Goal: Transaction & Acquisition: Purchase product/service

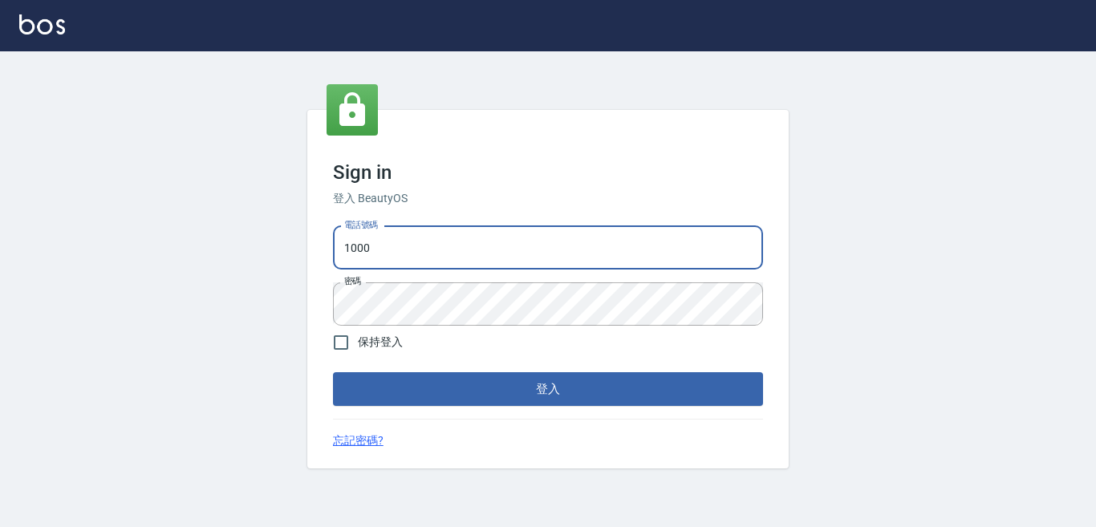
click at [590, 264] on input "1000" at bounding box center [548, 247] width 430 height 43
type input "0228278166"
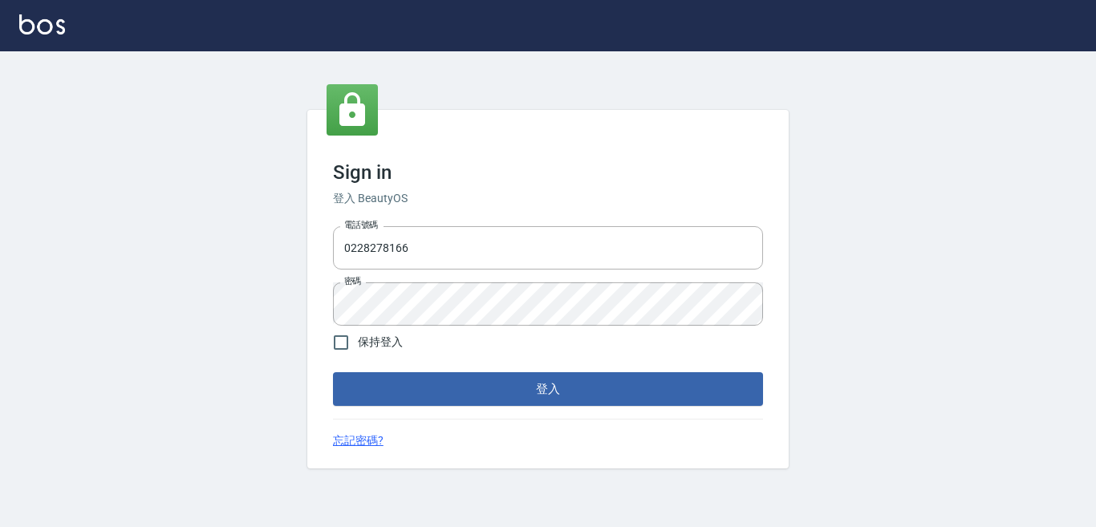
click at [579, 414] on div "Sign in 登入 BeautyOS 電話號碼 [PHONE_NUMBER] 電話號碼 密碼 密碼 保持登入 登入 忘記密碼?" at bounding box center [548, 289] width 482 height 359
click at [587, 396] on button "登入" at bounding box center [548, 389] width 430 height 34
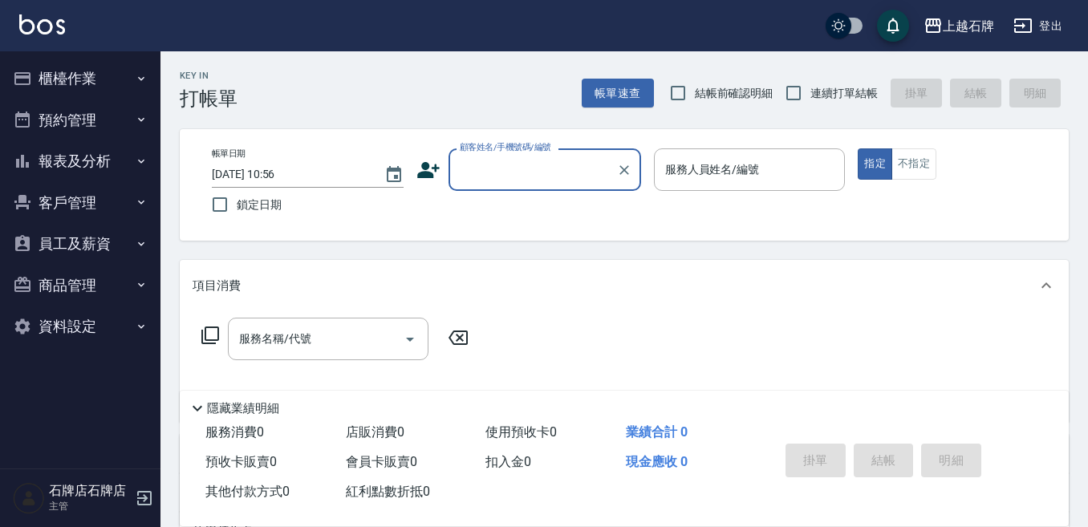
click at [107, 175] on button "報表及分析" at bounding box center [80, 161] width 148 height 42
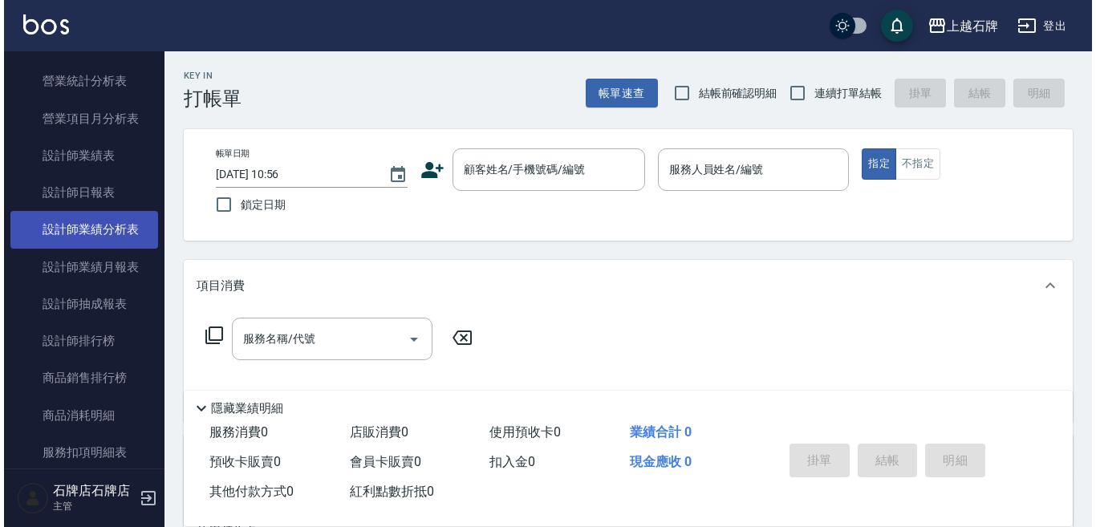
scroll to position [562, 0]
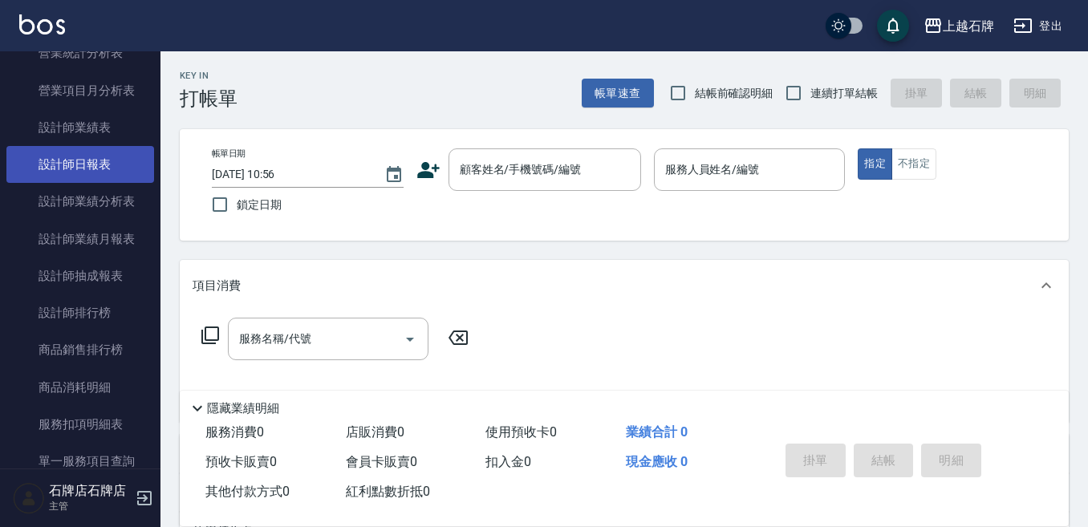
click at [107, 181] on link "設計師日報表" at bounding box center [80, 164] width 148 height 37
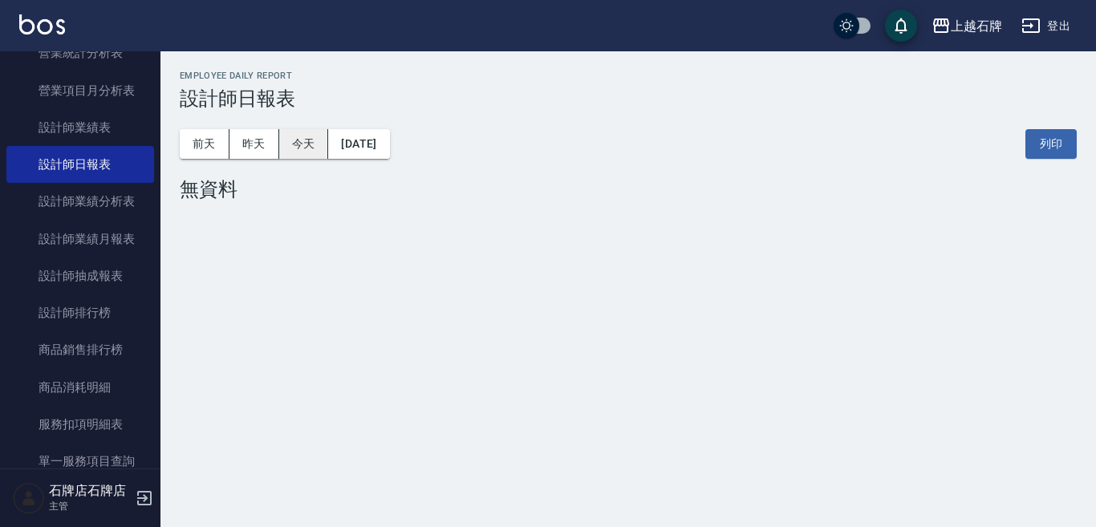
click at [286, 131] on button "今天" at bounding box center [304, 144] width 50 height 30
drag, startPoint x: 264, startPoint y: 136, endPoint x: 220, endPoint y: 163, distance: 51.5
click at [262, 136] on button "昨天" at bounding box center [255, 144] width 50 height 30
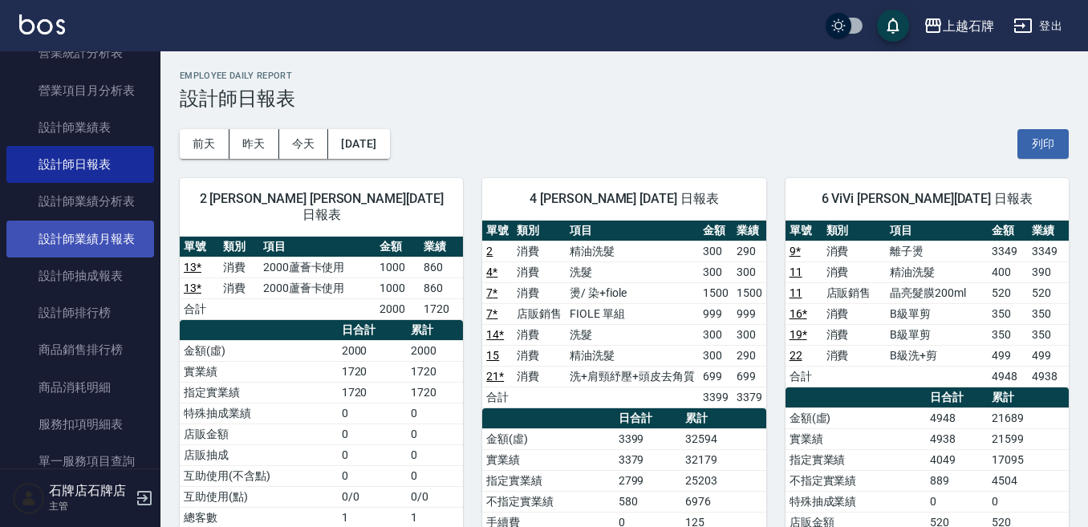
click at [118, 230] on link "設計師業績月報表" at bounding box center [80, 239] width 148 height 37
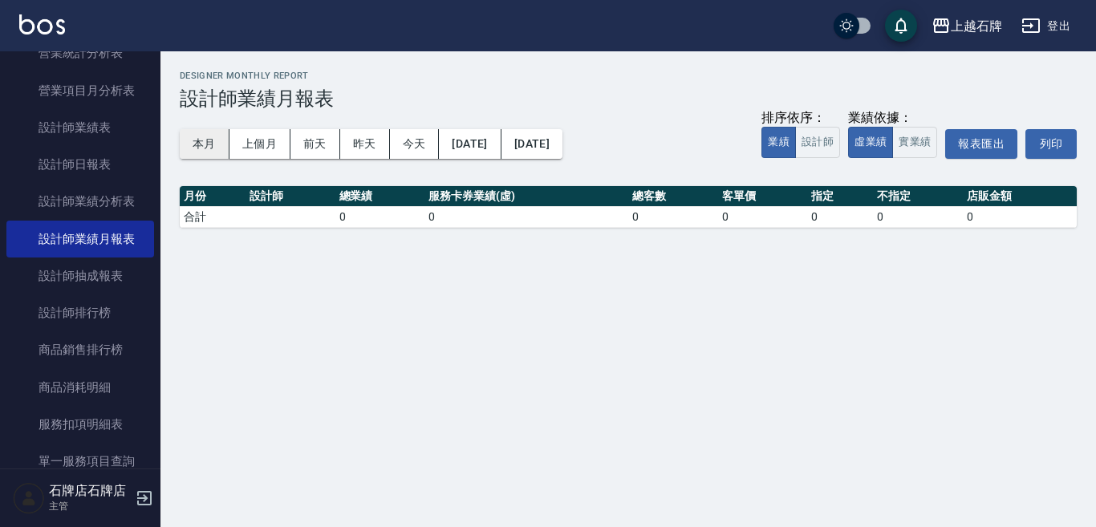
click at [209, 148] on button "本月" at bounding box center [205, 144] width 50 height 30
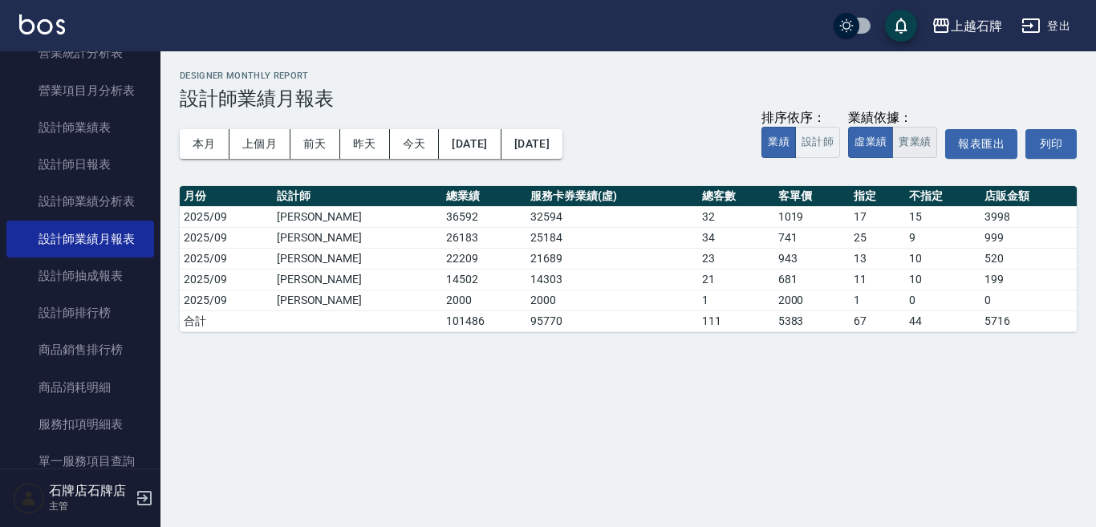
click at [928, 138] on button "實業績" at bounding box center [914, 142] width 45 height 31
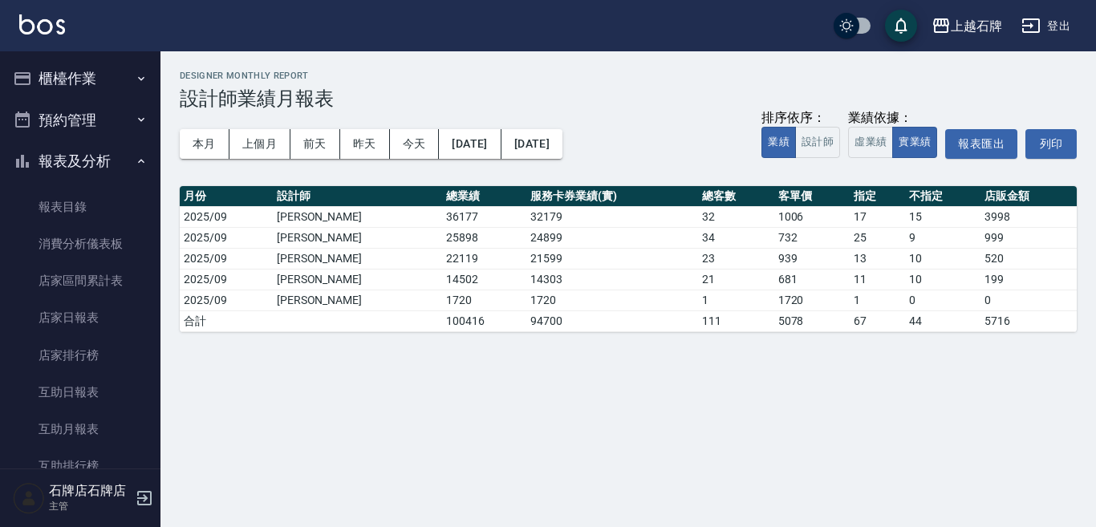
click at [68, 78] on button "櫃檯作業" at bounding box center [80, 79] width 148 height 42
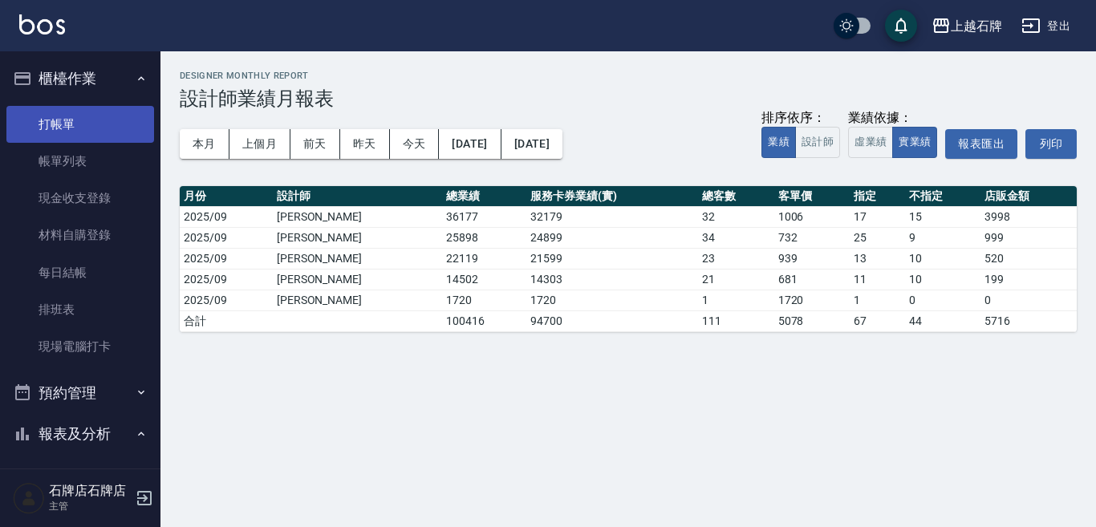
click at [90, 116] on link "打帳單" at bounding box center [80, 124] width 148 height 37
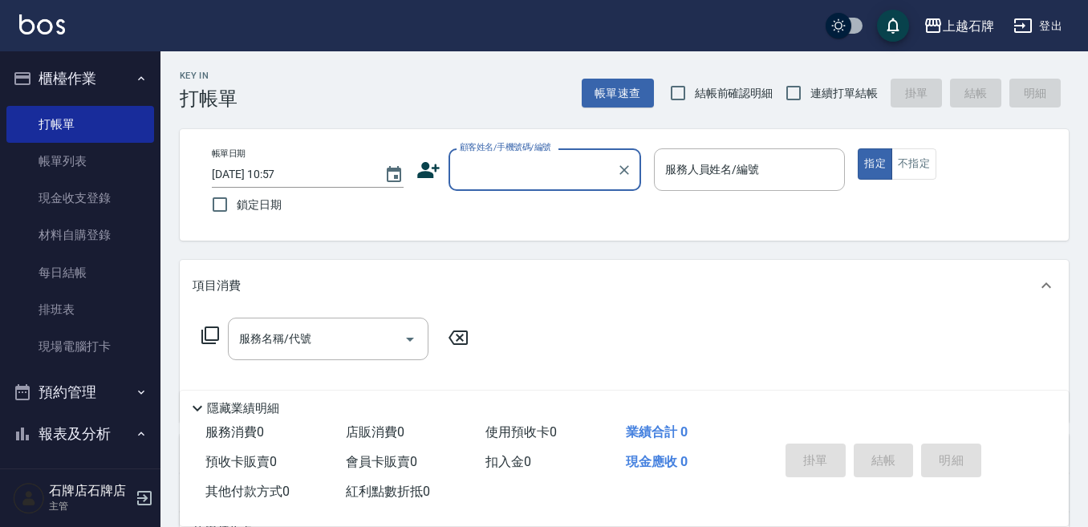
click at [507, 84] on div "Key In 打帳單 帳單速查 結帳前確認明細 連續打單結帳 掛單 結帳 明細" at bounding box center [615, 80] width 908 height 59
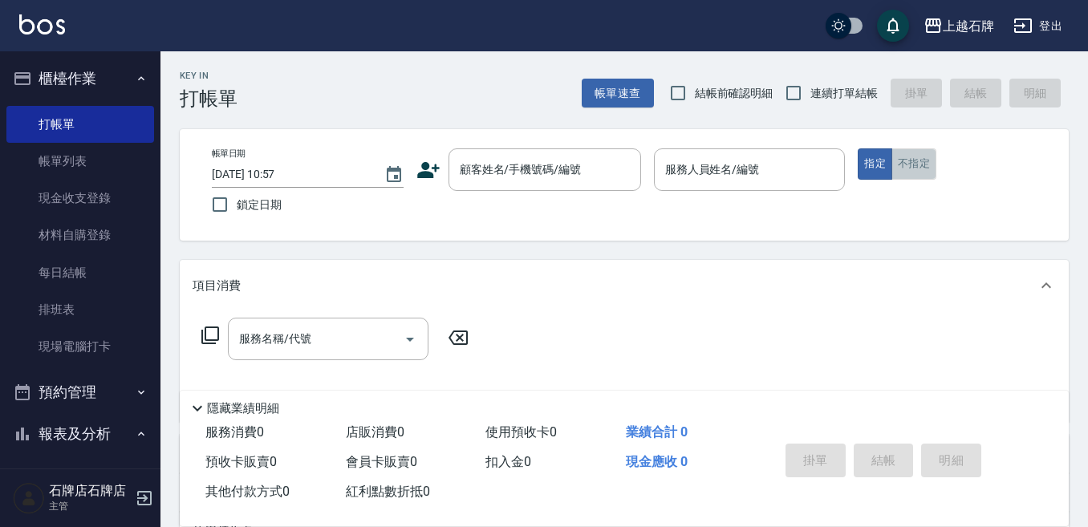
click at [913, 166] on button "不指定" at bounding box center [914, 163] width 45 height 31
drag, startPoint x: 494, startPoint y: 98, endPoint x: 465, endPoint y: 96, distance: 29.0
click at [472, 99] on div "Key In 打帳單 帳單速查 結帳前確認明細 連續打單結帳 掛單 結帳 明細" at bounding box center [615, 80] width 908 height 59
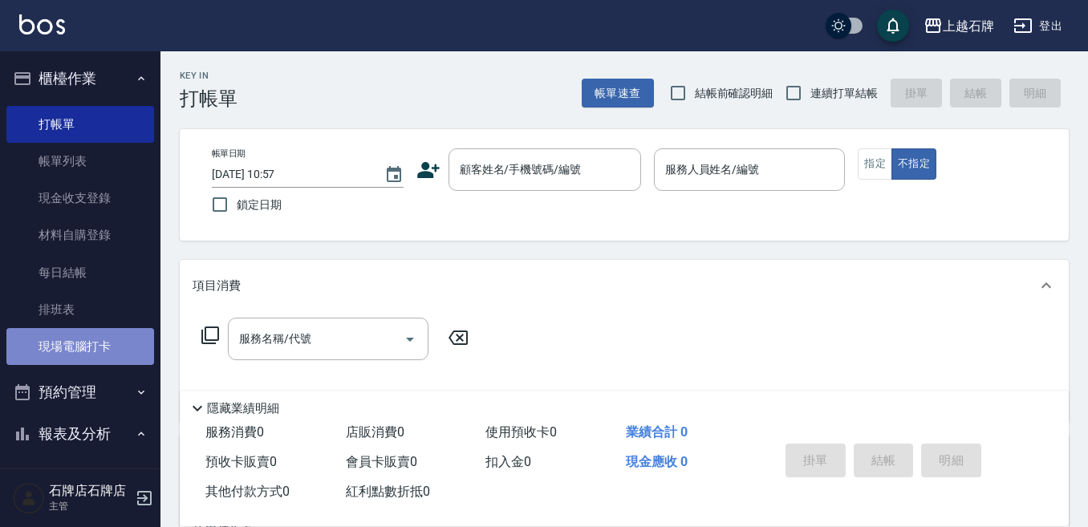
click at [99, 343] on link "現場電腦打卡" at bounding box center [80, 346] width 148 height 37
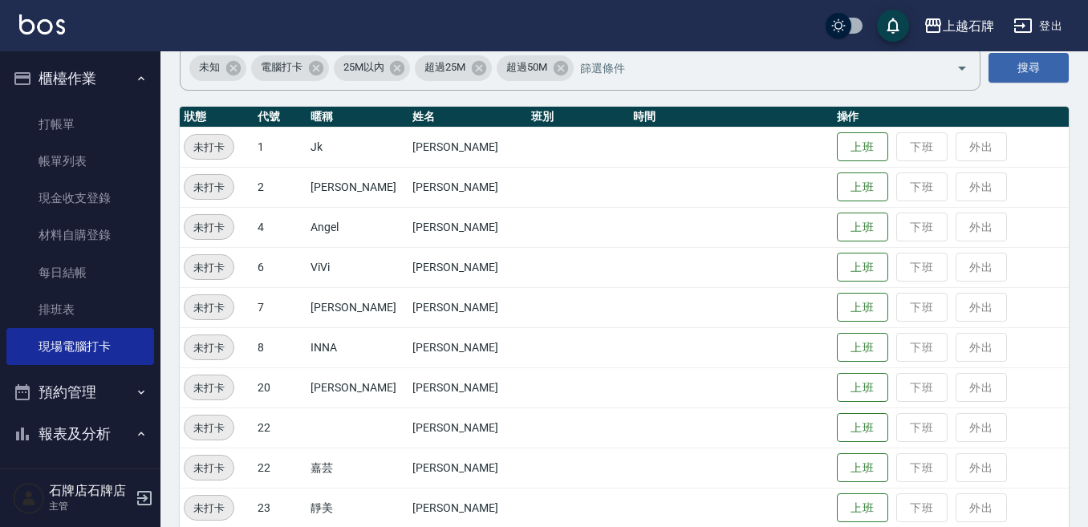
scroll to position [161, 0]
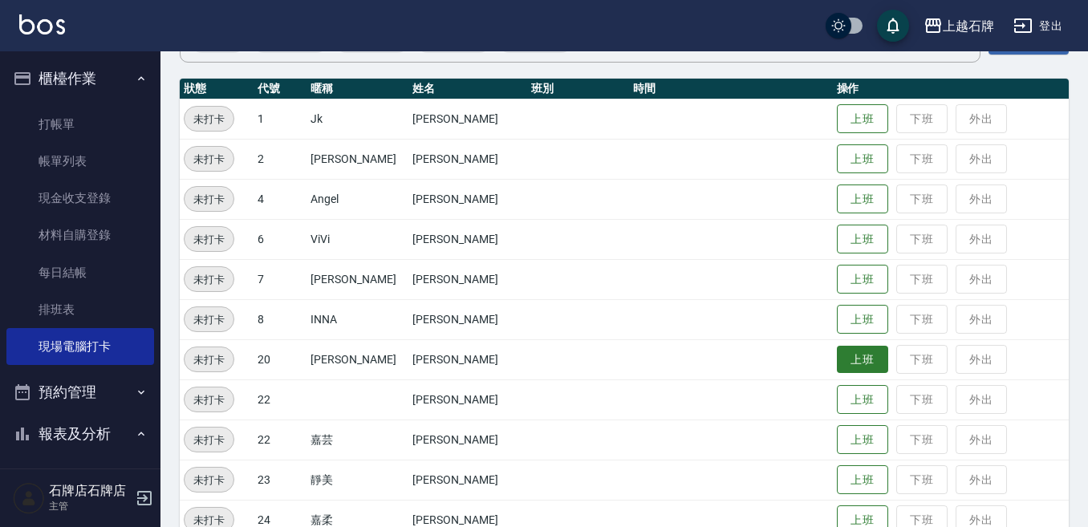
drag, startPoint x: 835, startPoint y: 354, endPoint x: 822, endPoint y: 355, distance: 12.9
click at [837, 354] on button "上班" at bounding box center [862, 360] width 51 height 28
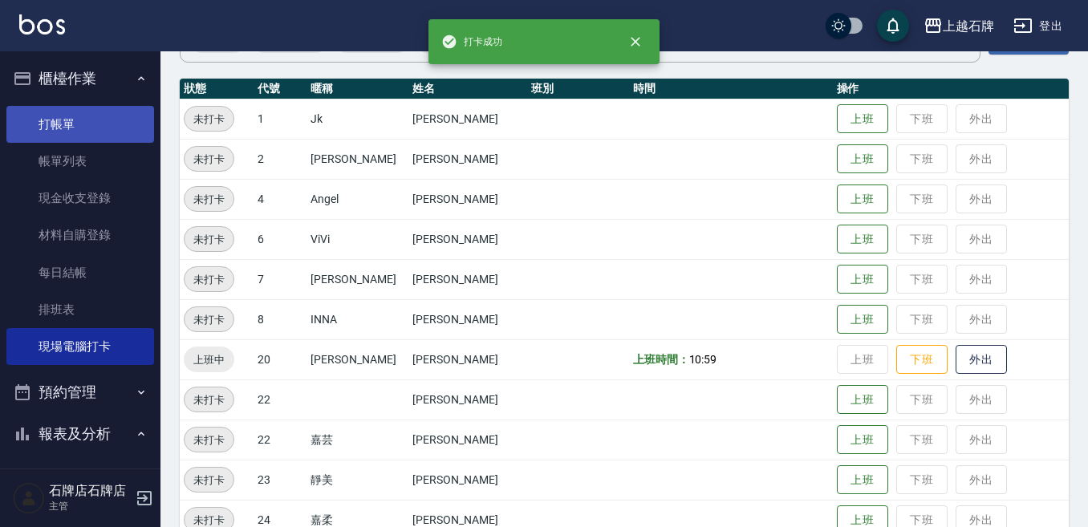
click at [100, 136] on link "打帳單" at bounding box center [80, 124] width 148 height 37
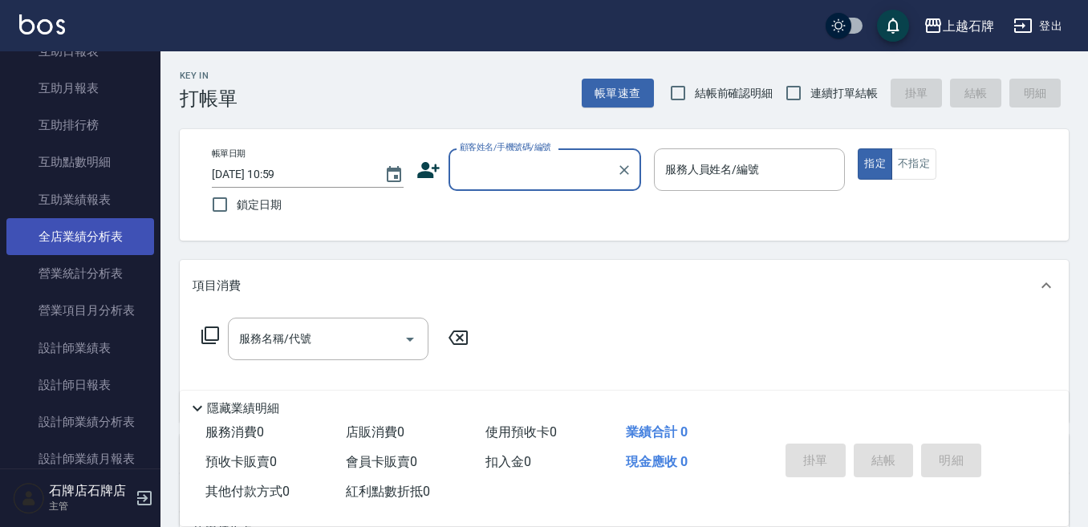
scroll to position [642, 0]
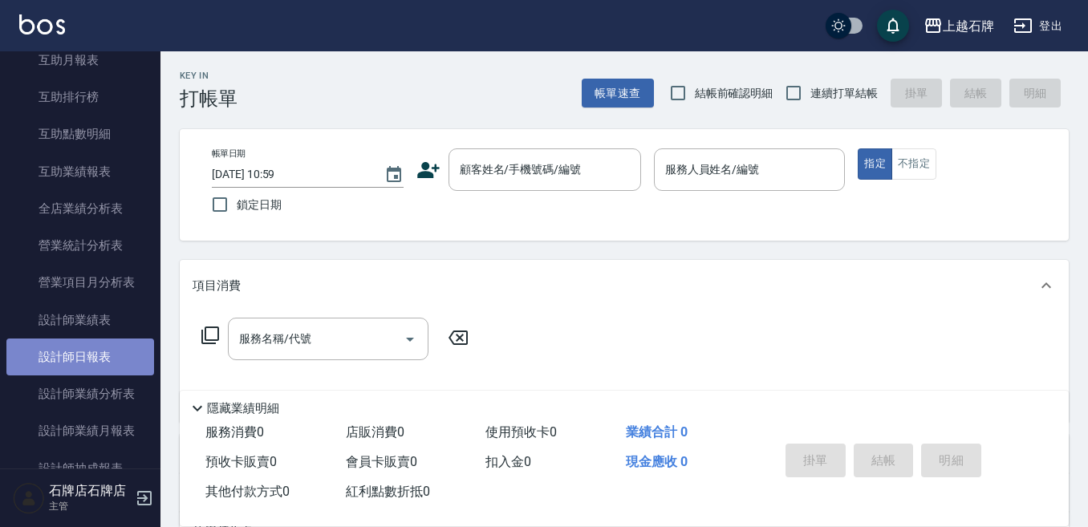
click at [138, 357] on link "設計師日報表" at bounding box center [80, 357] width 148 height 37
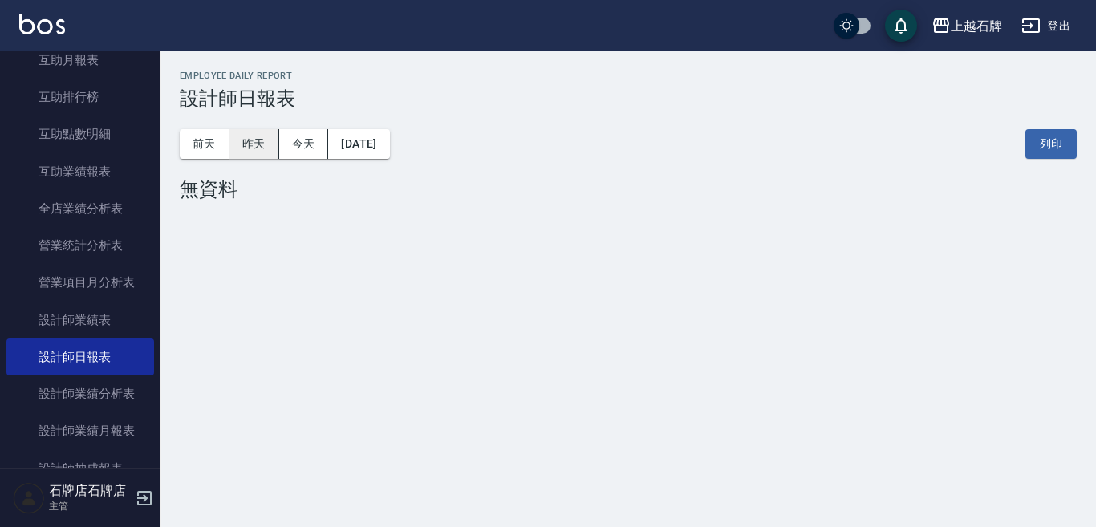
click at [246, 140] on button "昨天" at bounding box center [255, 144] width 50 height 30
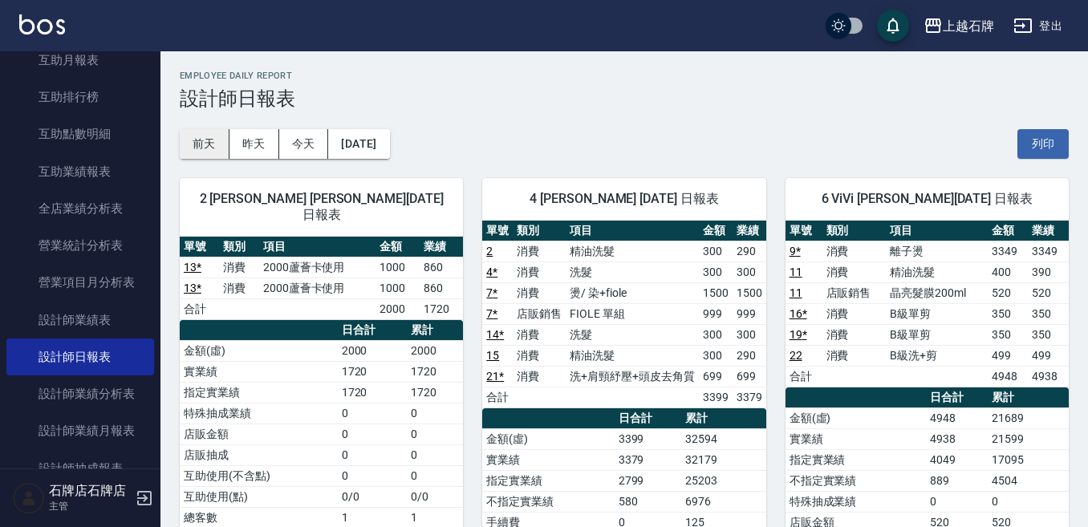
click at [181, 146] on button "前天" at bounding box center [205, 144] width 50 height 30
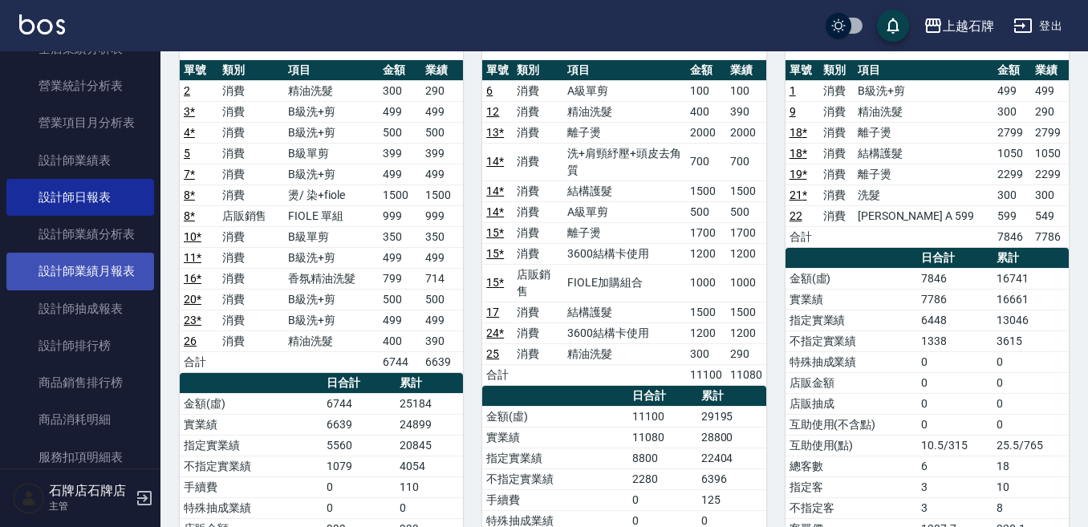
scroll to position [803, 0]
click at [125, 272] on link "設計師業績月報表" at bounding box center [80, 270] width 148 height 37
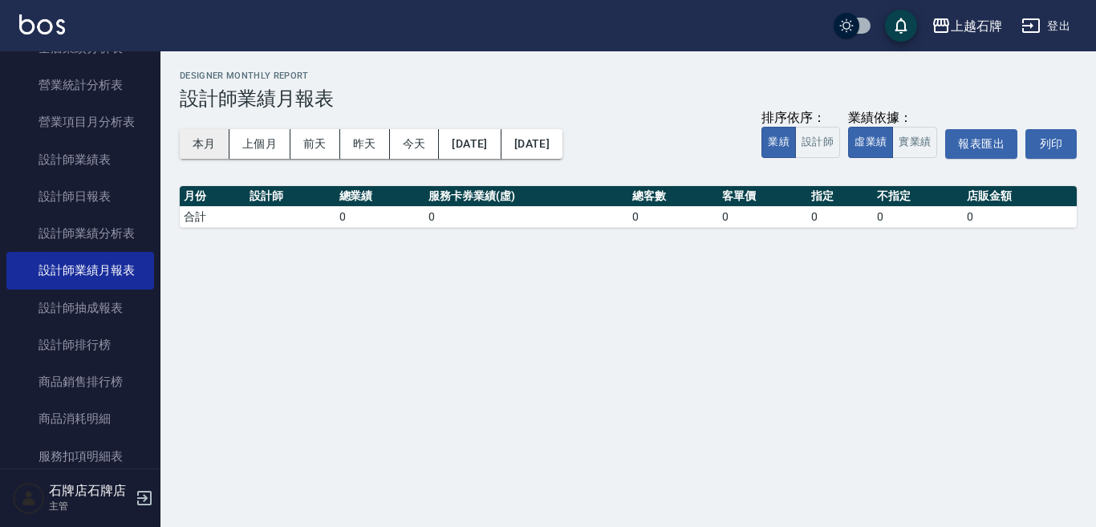
click at [217, 147] on button "本月" at bounding box center [205, 144] width 50 height 30
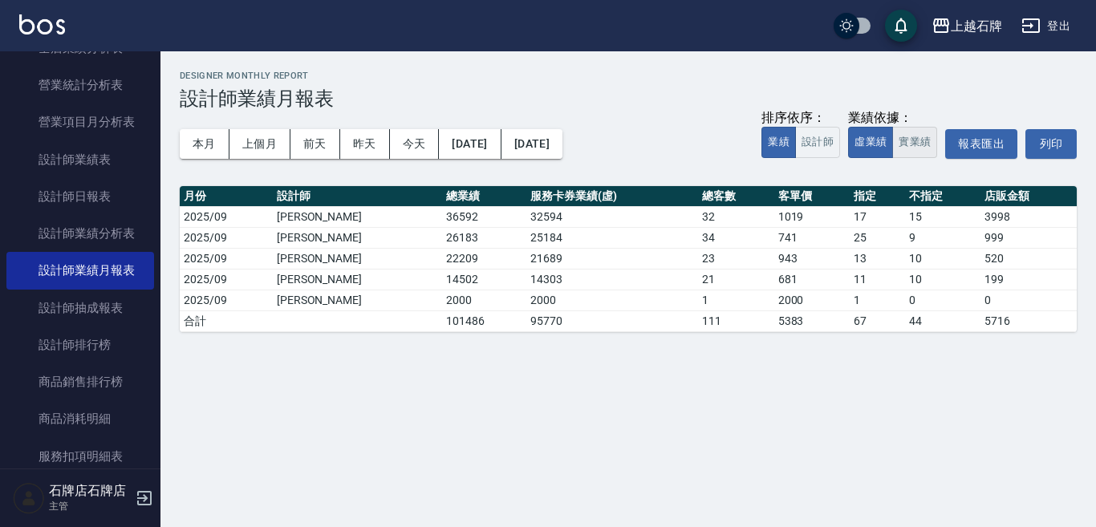
click at [915, 138] on button "實業績" at bounding box center [914, 142] width 45 height 31
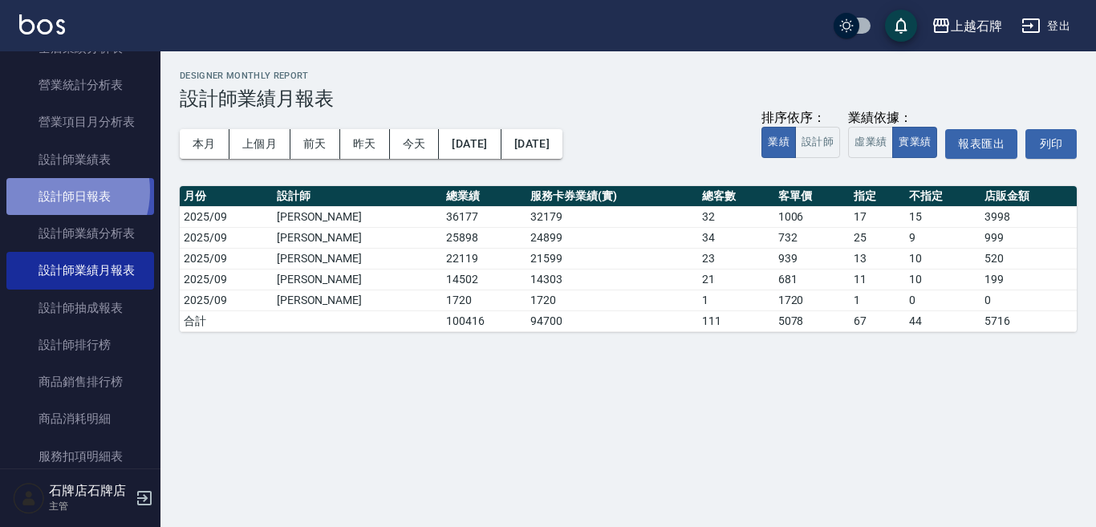
click at [55, 191] on link "設計師日報表" at bounding box center [80, 196] width 148 height 37
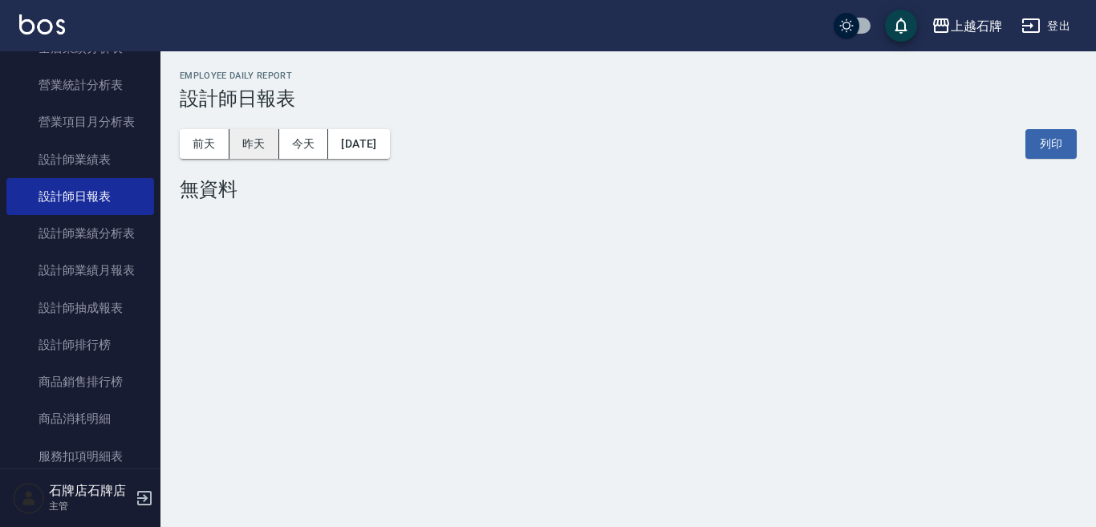
click at [264, 146] on button "昨天" at bounding box center [255, 144] width 50 height 30
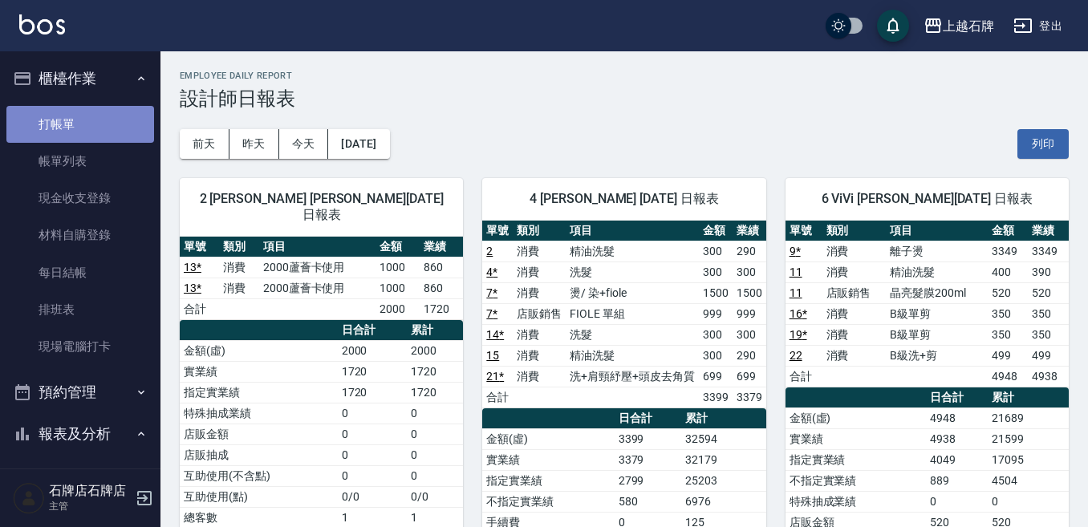
click at [115, 118] on link "打帳單" at bounding box center [80, 124] width 148 height 37
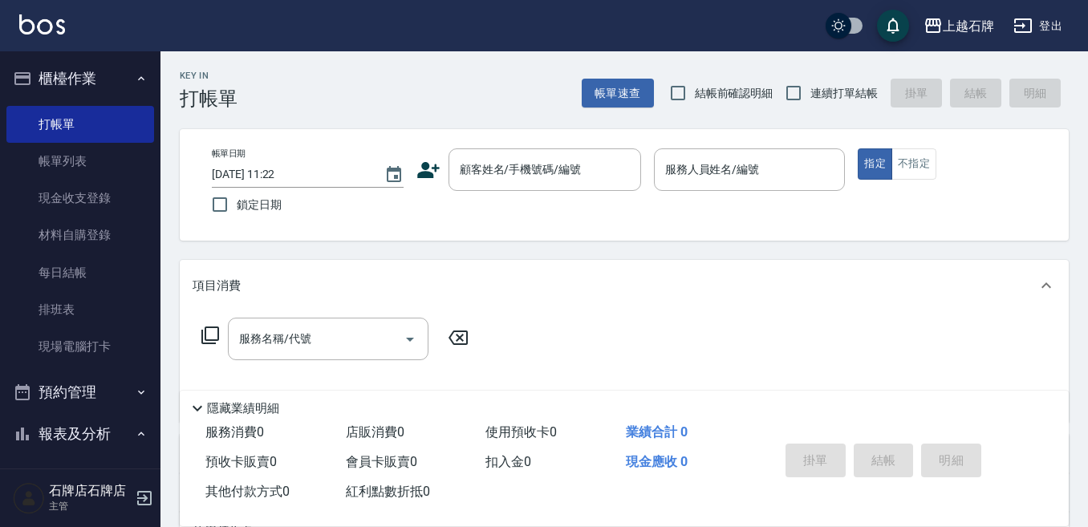
drag, startPoint x: 449, startPoint y: 100, endPoint x: 473, endPoint y: 100, distance: 24.1
click at [449, 100] on div "Key In 打帳單 帳單速查 結帳前確認明細 連續打單結帳 掛單 結帳 明細" at bounding box center [615, 80] width 908 height 59
click at [523, 159] on input "顧客姓名/手機號碼/編號" at bounding box center [533, 170] width 154 height 28
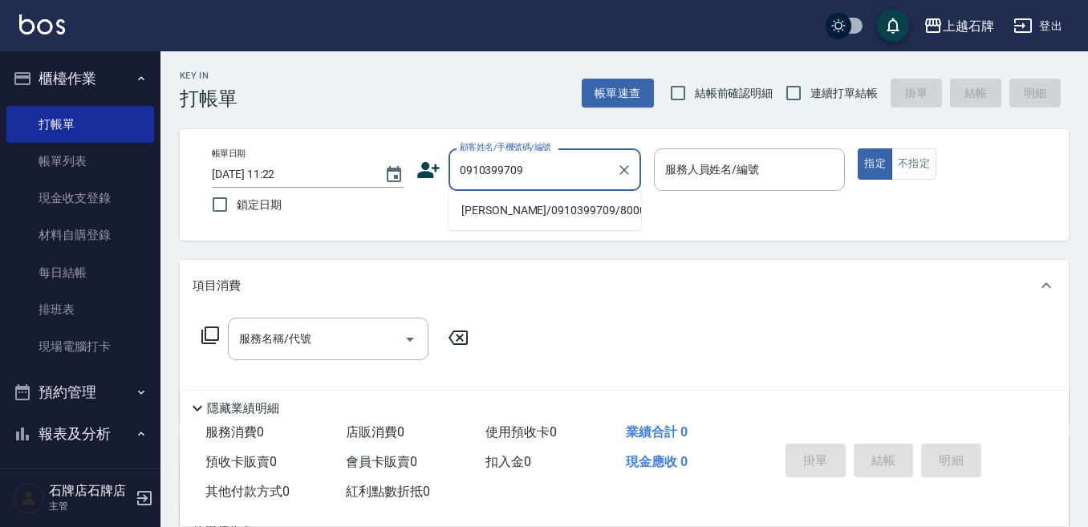
click at [591, 198] on li "[PERSON_NAME]/0910399709/8000254" at bounding box center [545, 210] width 193 height 26
type input "[PERSON_NAME]/0910399709/8000254"
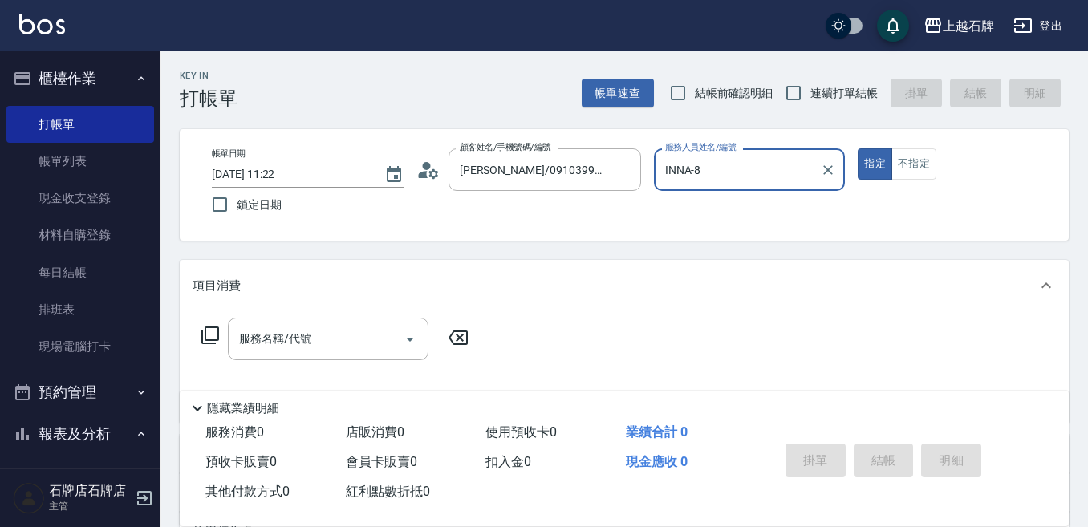
type input "INNA-8"
click at [285, 335] on div "服務名稱/代號 服務名稱/代號" at bounding box center [328, 339] width 201 height 43
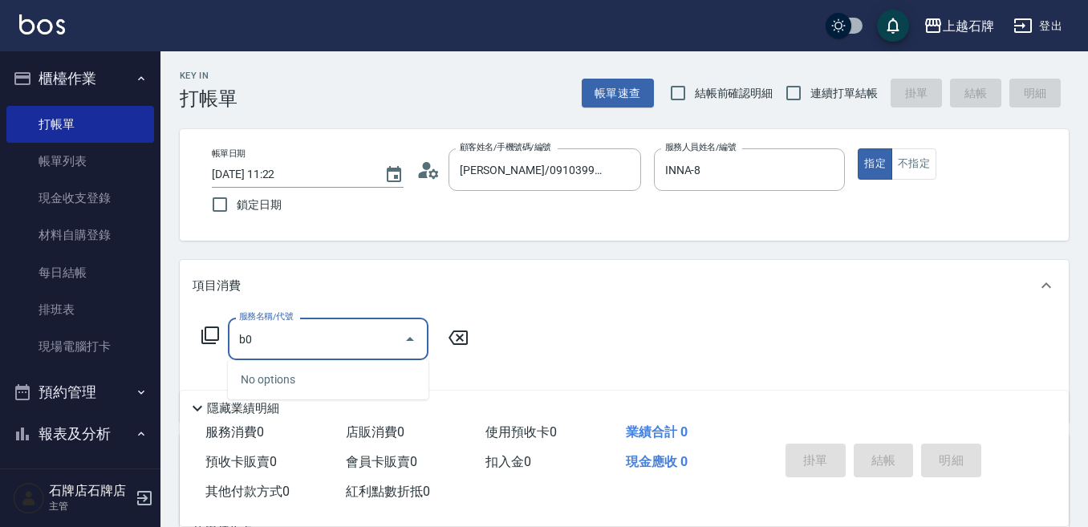
type input "b"
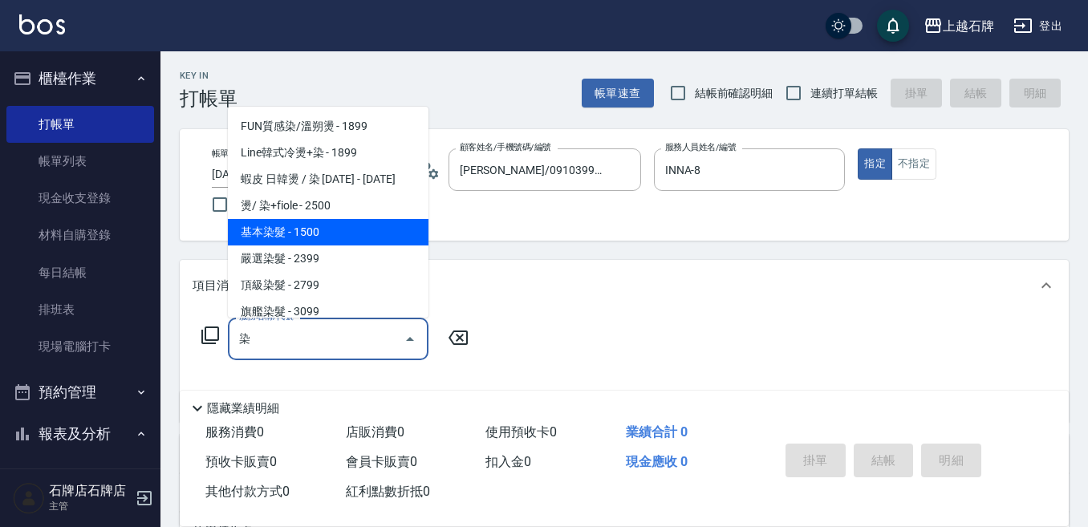
click at [329, 234] on span "基本染髮 - 1500" at bounding box center [328, 232] width 201 height 26
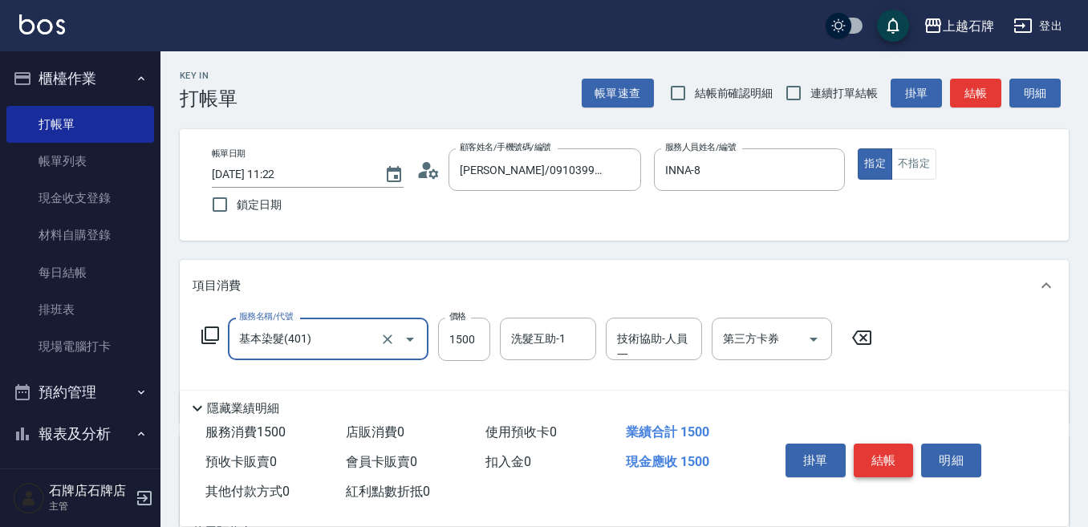
type input "基本染髮(401)"
click at [863, 460] on button "結帳" at bounding box center [884, 461] width 60 height 34
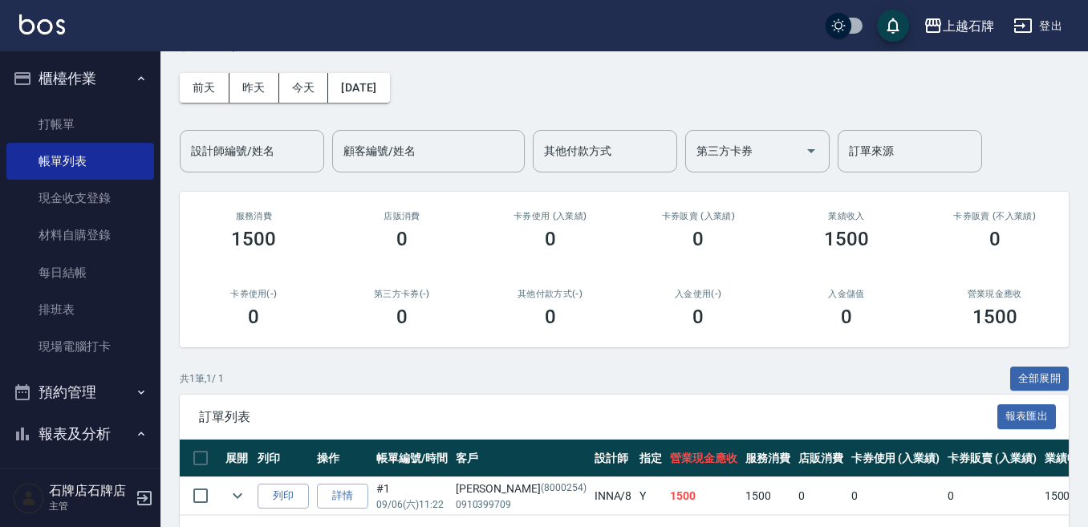
scroll to position [121, 0]
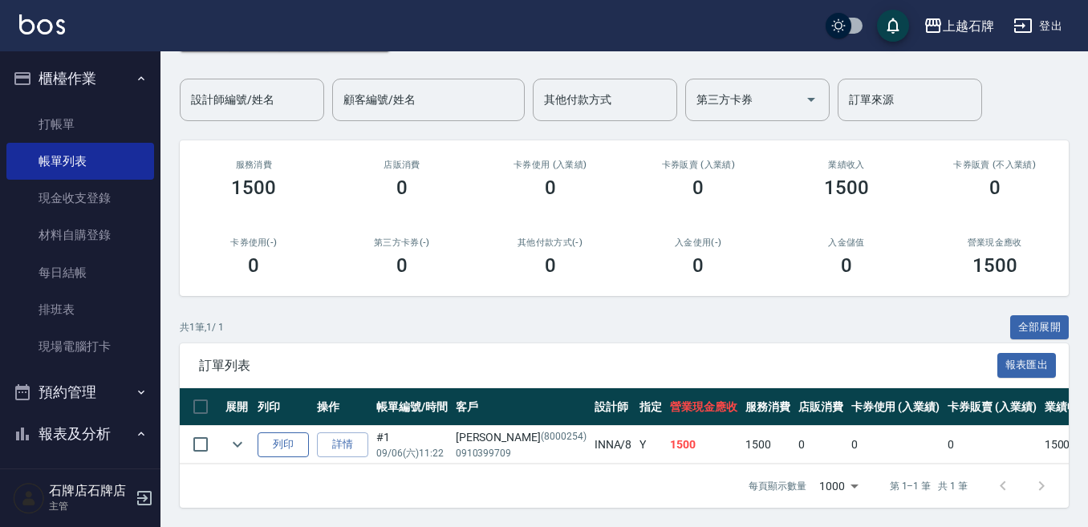
click at [286, 433] on button "列印" at bounding box center [283, 445] width 51 height 25
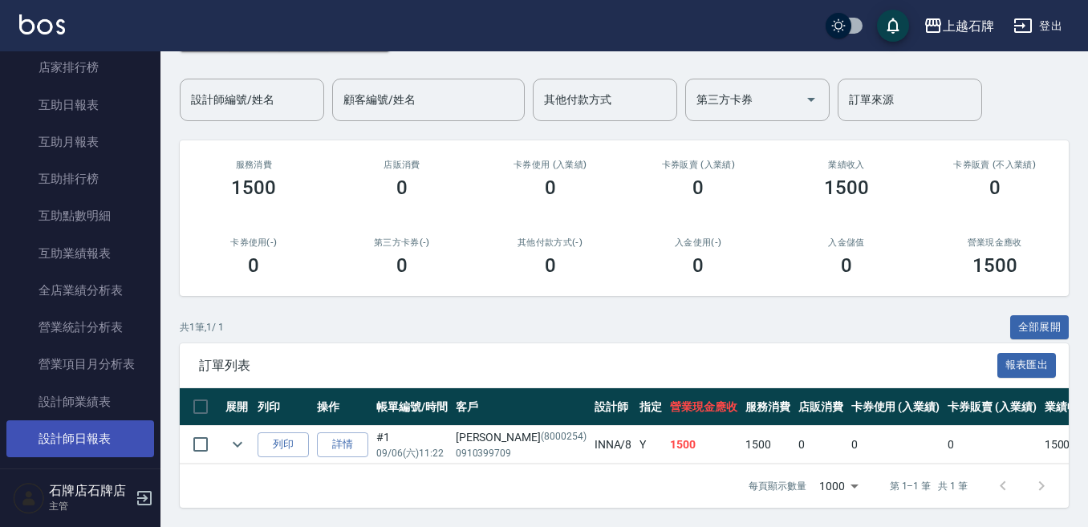
scroll to position [562, 0]
click at [112, 428] on link "設計師日報表" at bounding box center [80, 437] width 148 height 37
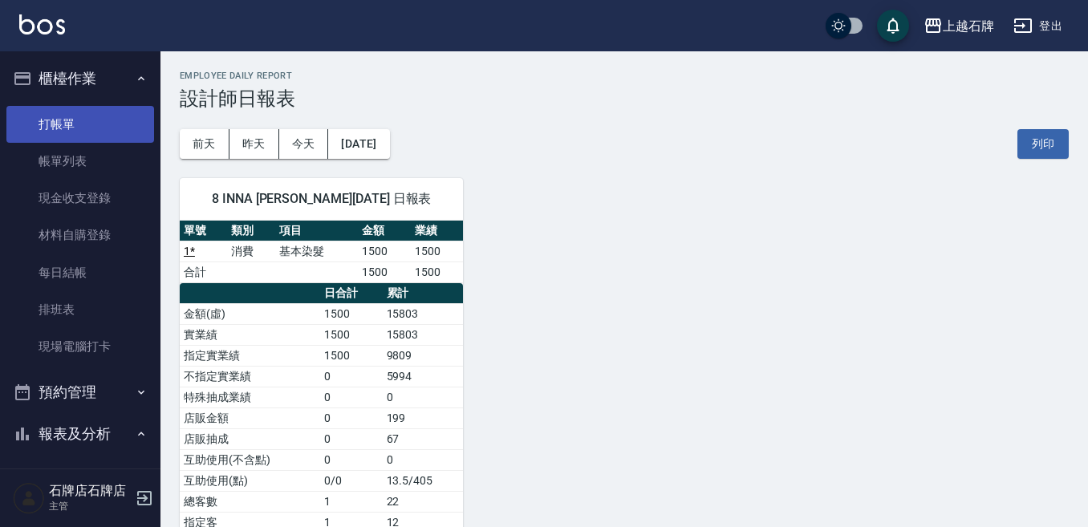
click at [53, 115] on link "打帳單" at bounding box center [80, 124] width 148 height 37
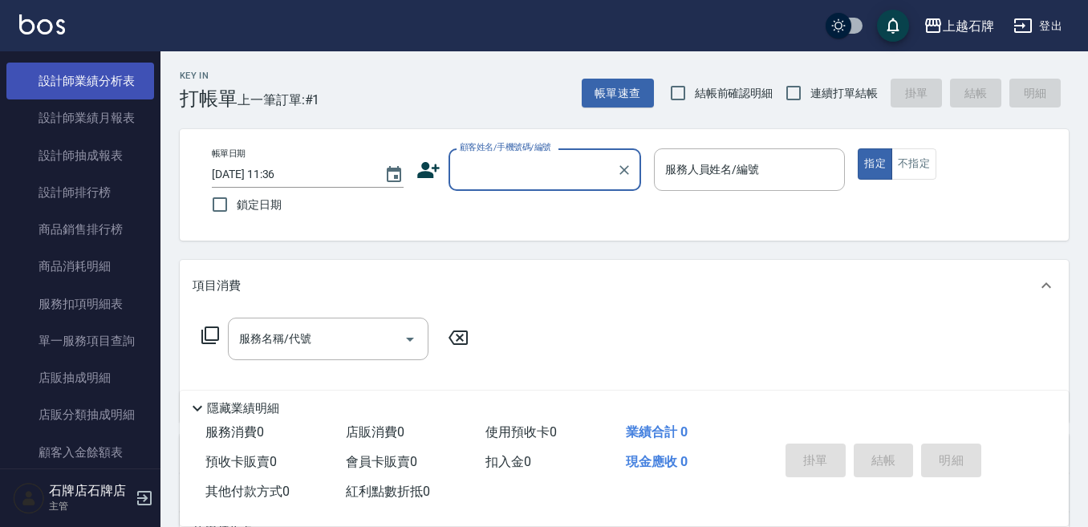
scroll to position [963, 0]
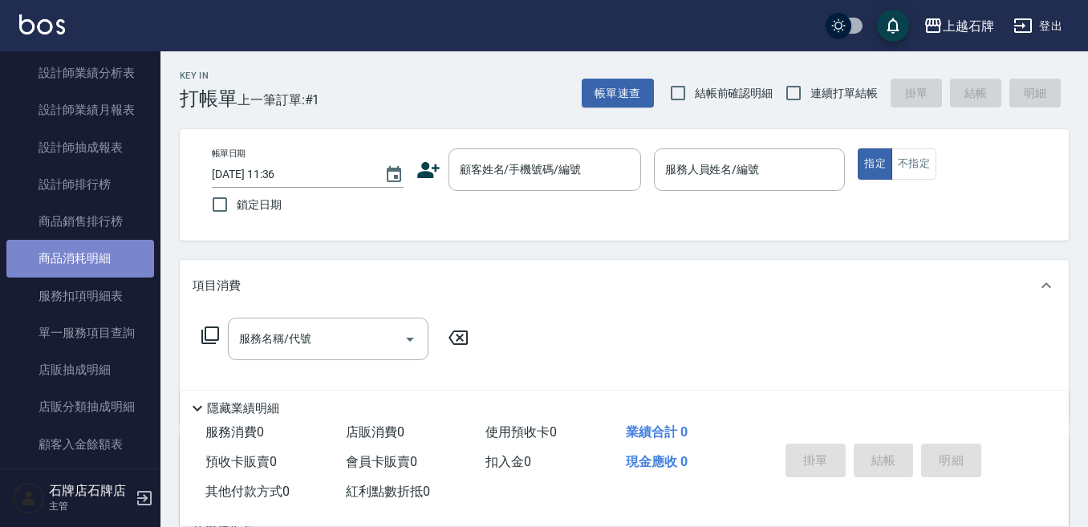
click at [80, 242] on link "商品消耗明細" at bounding box center [80, 258] width 148 height 37
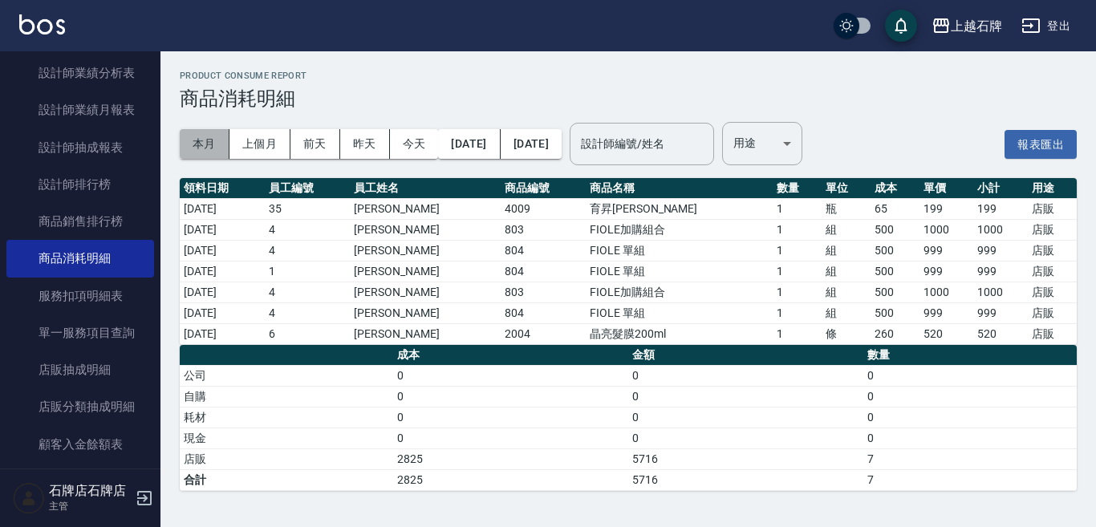
click at [218, 140] on button "本月" at bounding box center [205, 144] width 50 height 30
click at [281, 141] on button "上個月" at bounding box center [260, 144] width 61 height 30
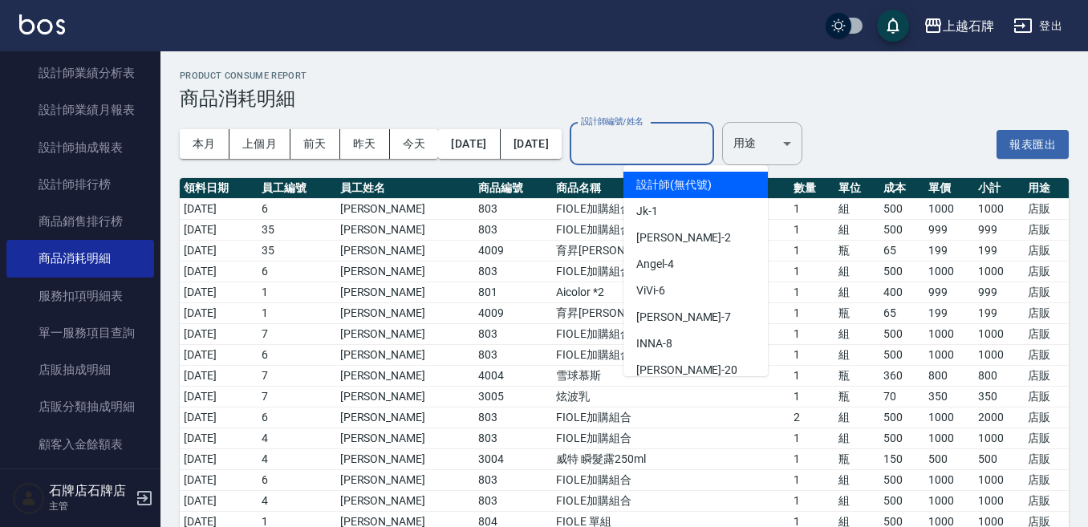
click at [676, 143] on input "設計師編號/姓名" at bounding box center [642, 144] width 130 height 28
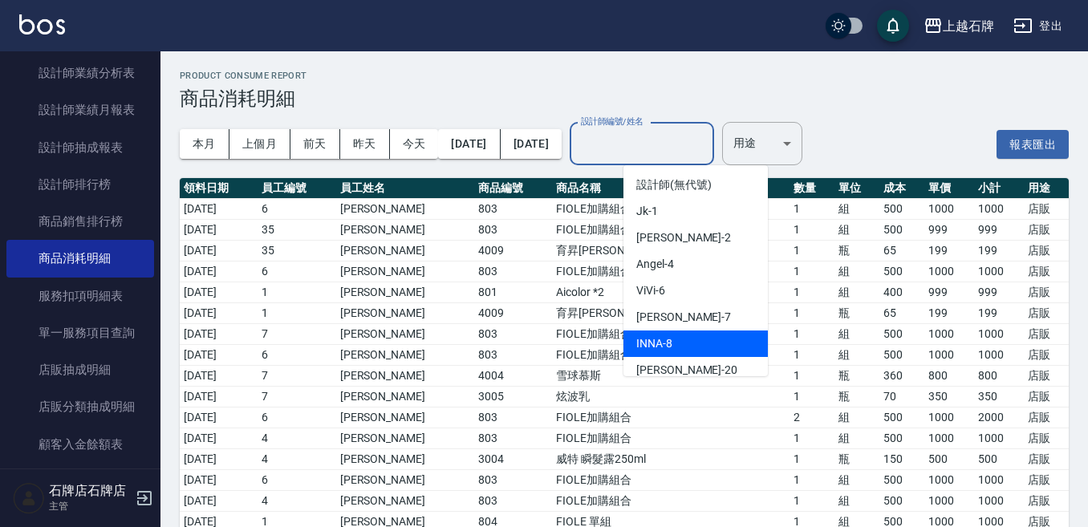
drag, startPoint x: 686, startPoint y: 331, endPoint x: 713, endPoint y: 327, distance: 26.8
click at [691, 337] on div "INNA -8" at bounding box center [696, 344] width 144 height 26
type input "INNA-8"
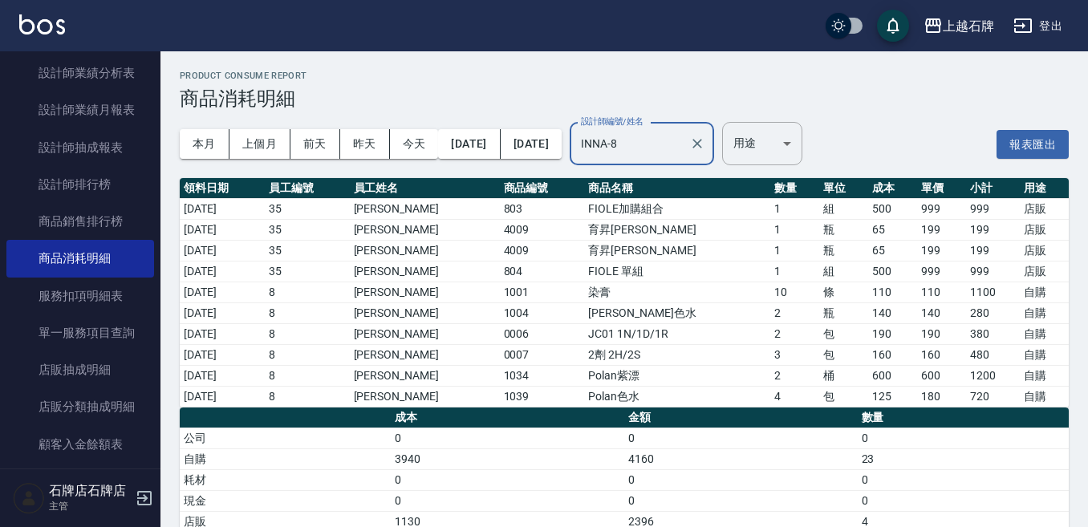
scroll to position [46, 0]
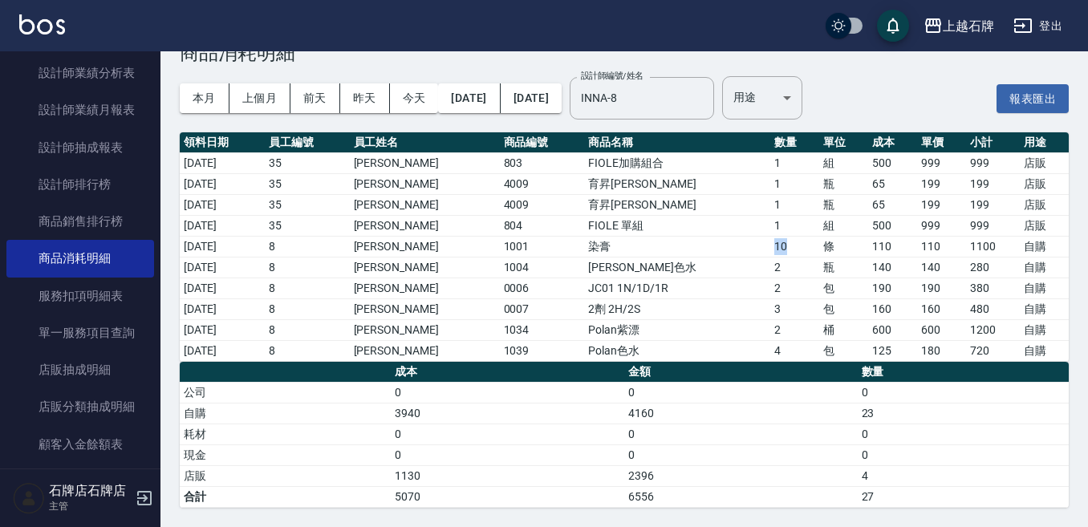
drag, startPoint x: 759, startPoint y: 242, endPoint x: 722, endPoint y: 242, distance: 36.9
click at [722, 242] on tr "[DATE] 8 [PERSON_NAME]1001 染膏 10 條 110 110 1100 自購" at bounding box center [624, 246] width 889 height 21
click at [705, 95] on icon "Clear" at bounding box center [697, 98] width 16 height 16
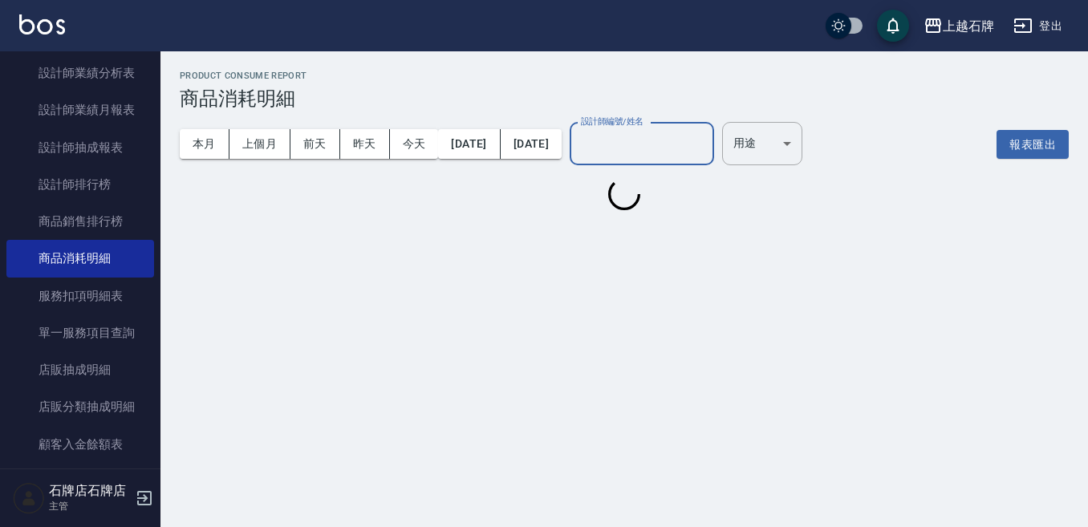
scroll to position [0, 0]
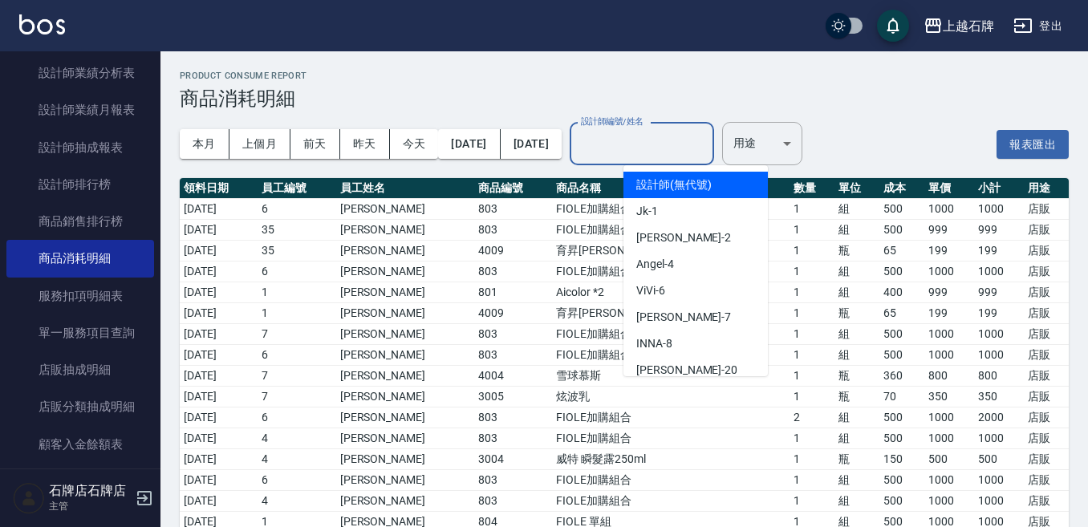
click at [707, 136] on input "設計師編號/姓名" at bounding box center [642, 144] width 130 height 28
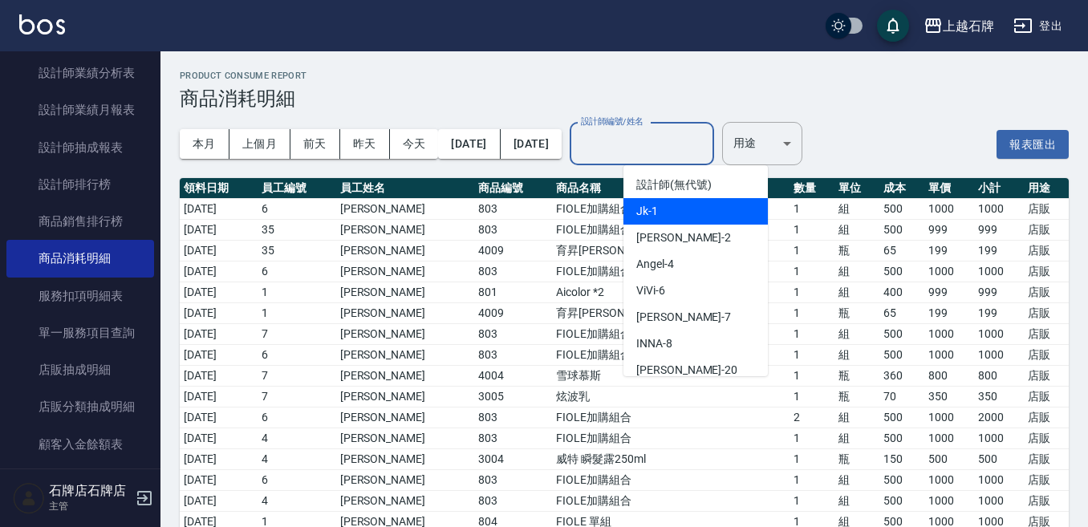
click at [689, 200] on div "Jk -1" at bounding box center [696, 211] width 144 height 26
type input "Jk-1"
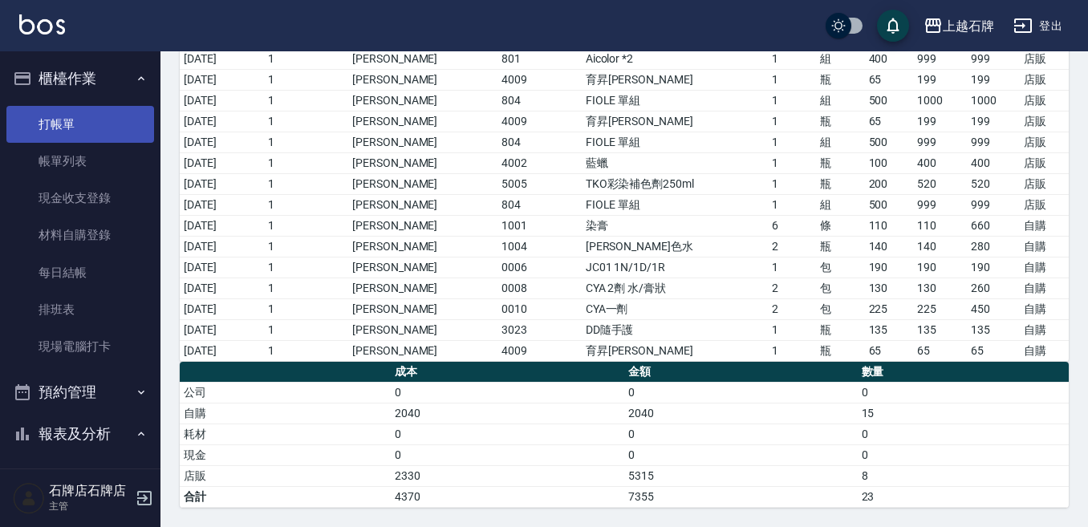
click at [51, 140] on link "打帳單" at bounding box center [80, 124] width 148 height 37
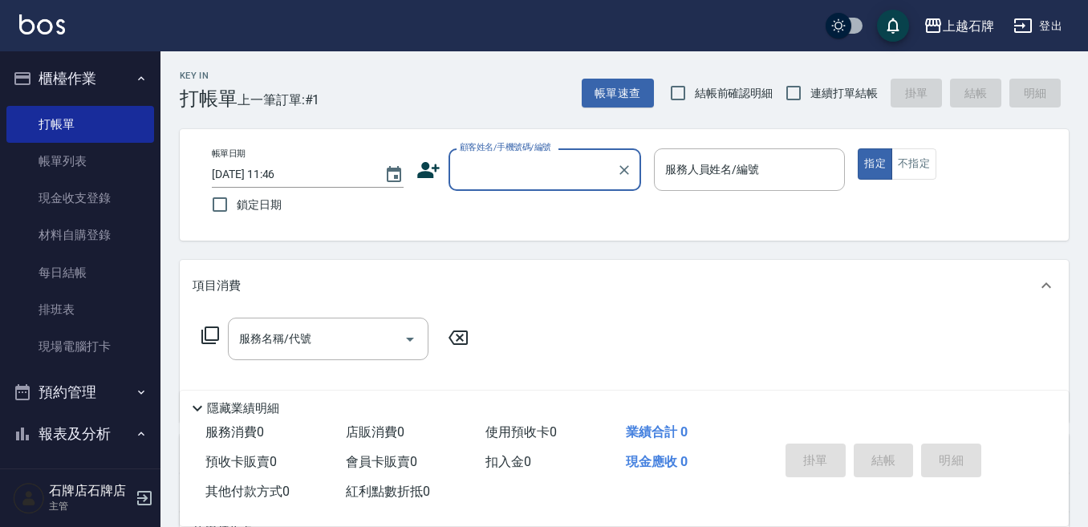
click at [466, 80] on div "Key In 打帳單 上一筆訂單:#1 帳單速查 結帳前確認明細 連續打單結帳 掛單 結帳 明細" at bounding box center [615, 80] width 908 height 59
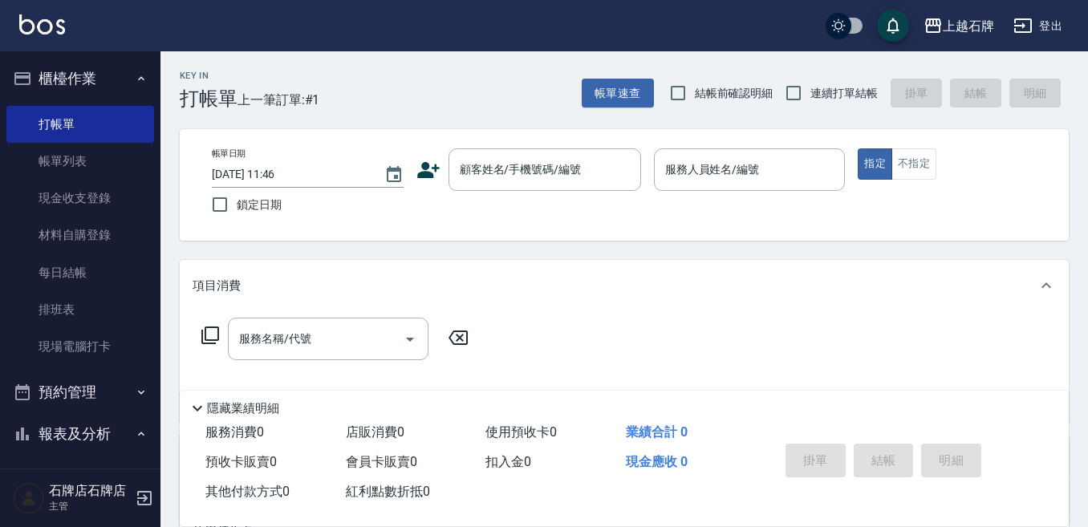
click at [494, 79] on div "Key In 打帳單 上一筆訂單:#1 帳單速查 結帳前確認明細 連續打單結帳 掛單 結帳 明細" at bounding box center [615, 80] width 908 height 59
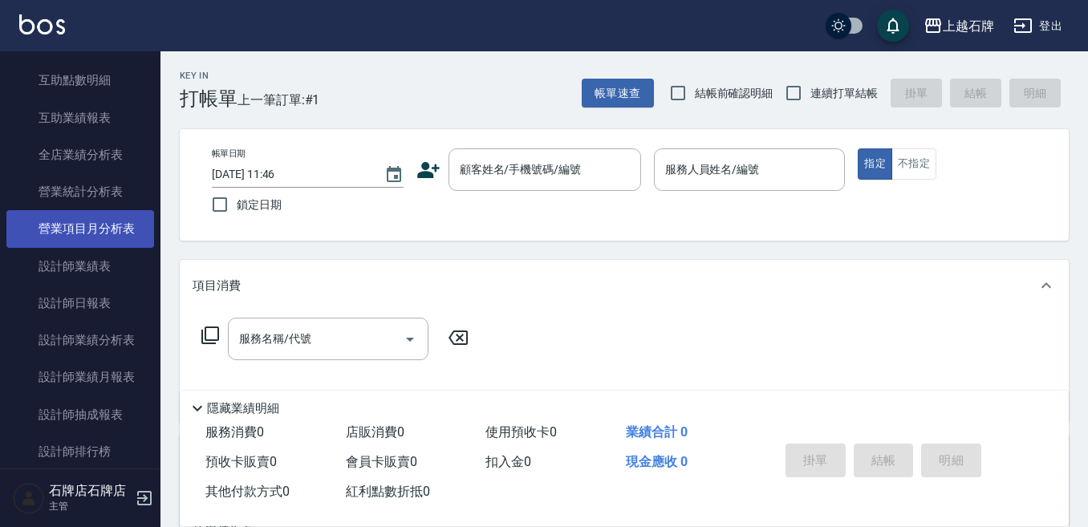
scroll to position [722, 0]
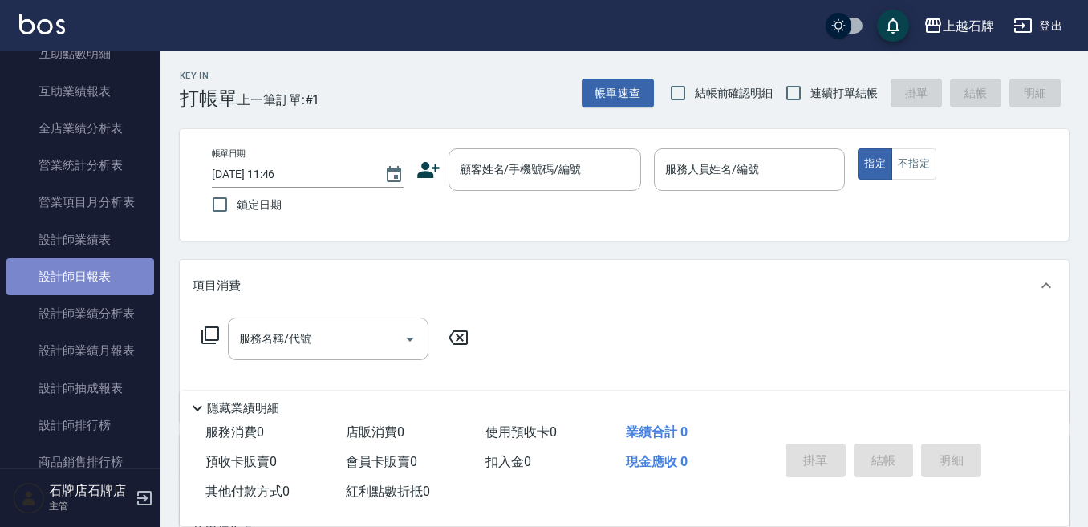
click at [96, 271] on link "設計師日報表" at bounding box center [80, 276] width 148 height 37
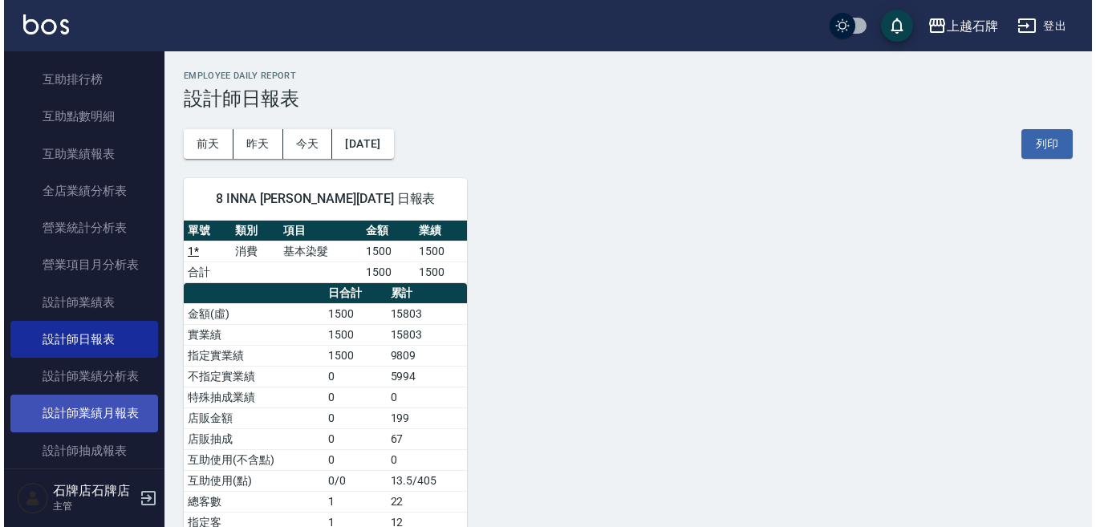
scroll to position [803, 0]
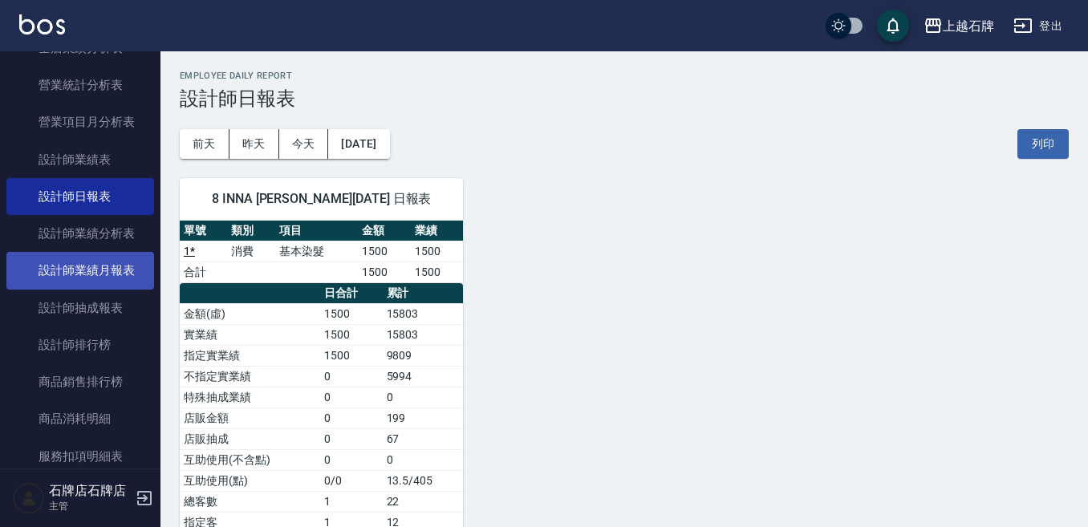
click at [107, 278] on link "設計師業績月報表" at bounding box center [80, 270] width 148 height 37
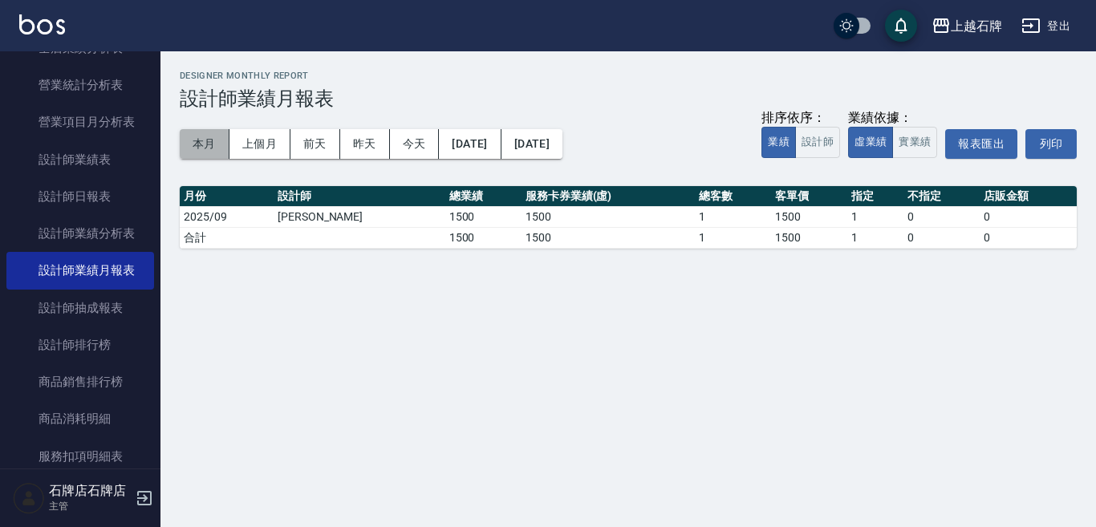
click at [220, 144] on button "本月" at bounding box center [205, 144] width 50 height 30
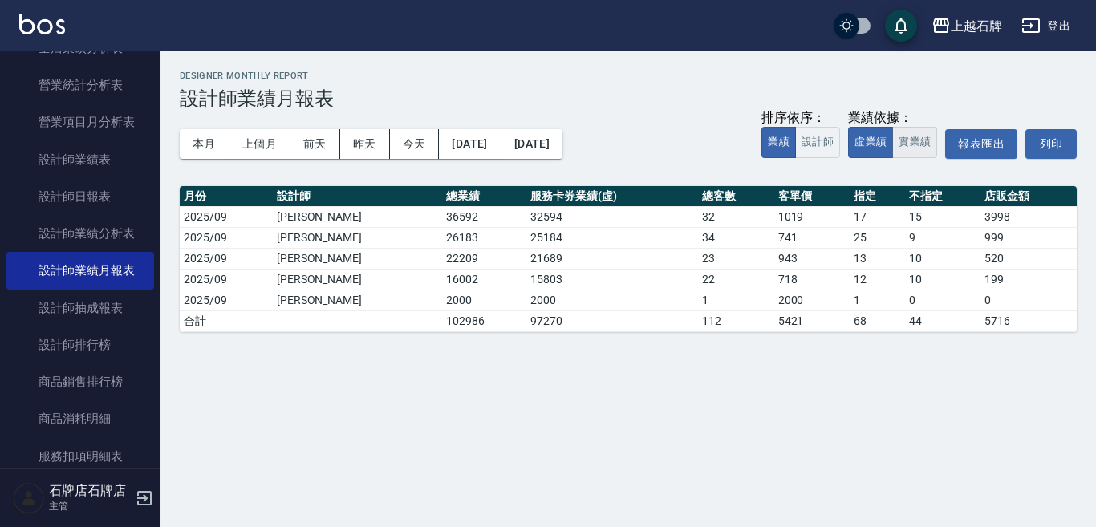
click at [933, 141] on button "實業績" at bounding box center [914, 142] width 45 height 31
click at [673, 98] on h3 "設計師業績月報表" at bounding box center [628, 98] width 897 height 22
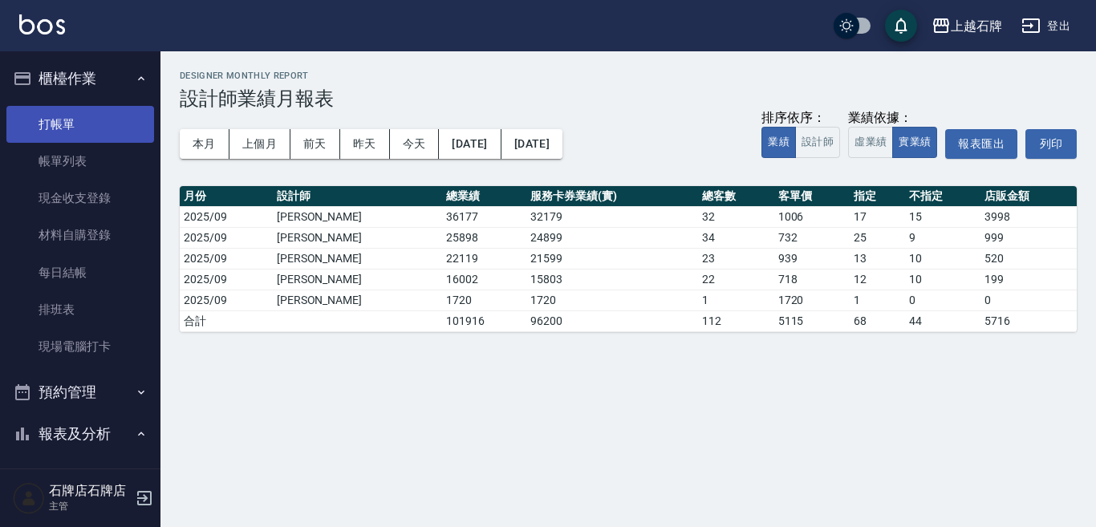
click at [123, 133] on link "打帳單" at bounding box center [80, 124] width 148 height 37
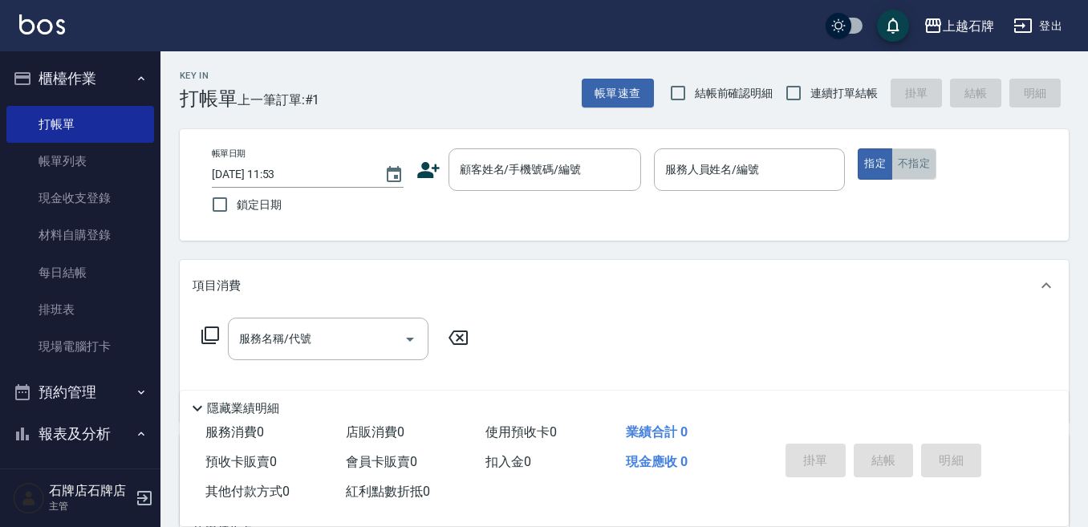
click at [909, 164] on button "不指定" at bounding box center [914, 163] width 45 height 31
click at [531, 103] on div "Key In 打帳單 上一筆訂單:#1 帳單速查 結帳前確認明細 連續打單結帳 掛單 結帳 明細" at bounding box center [615, 80] width 908 height 59
click at [551, 168] on input "顧客姓名/手機號碼/編號" at bounding box center [533, 170] width 154 height 28
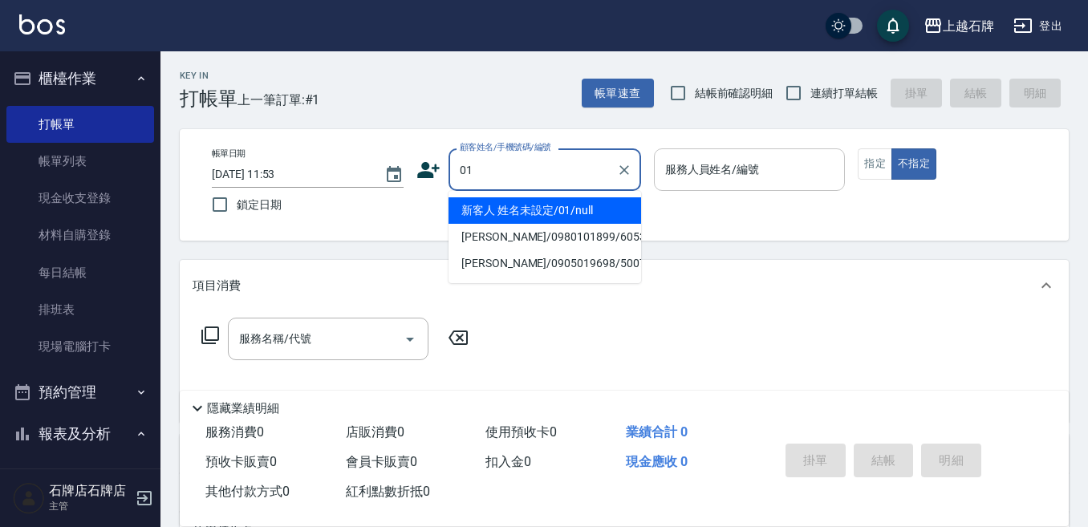
type input "新客人 姓名未設定/01/null"
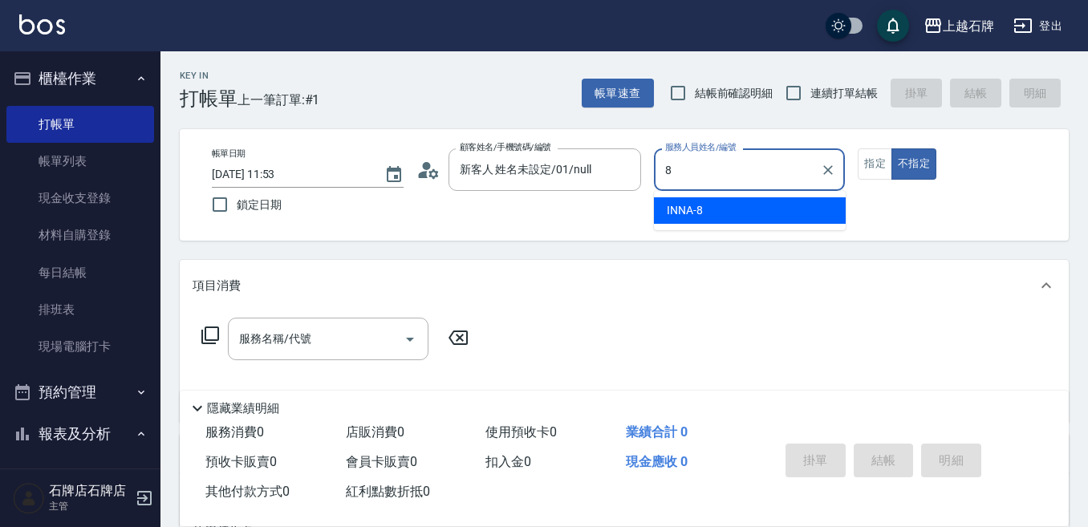
type input "INNA-8"
type button "false"
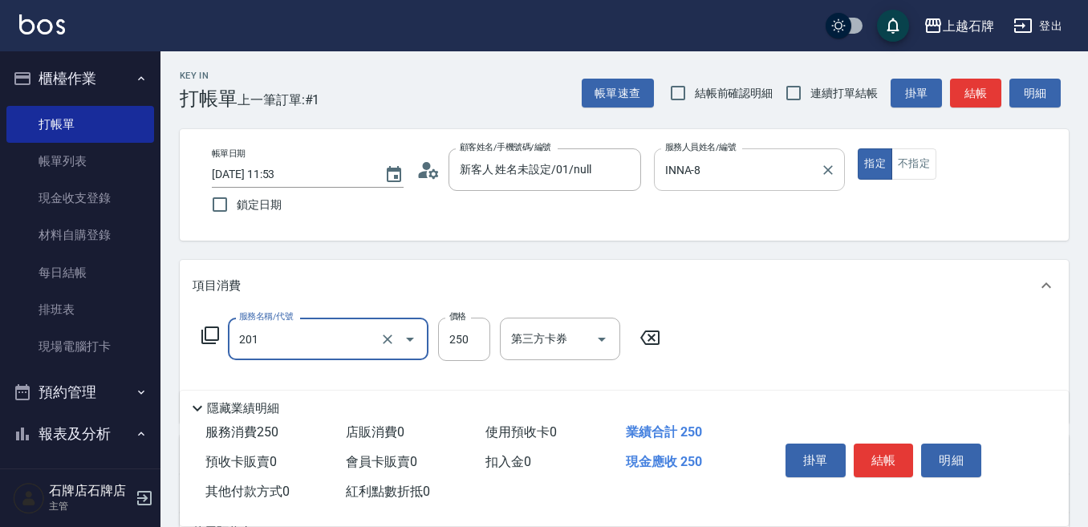
type input "B級單剪(201)"
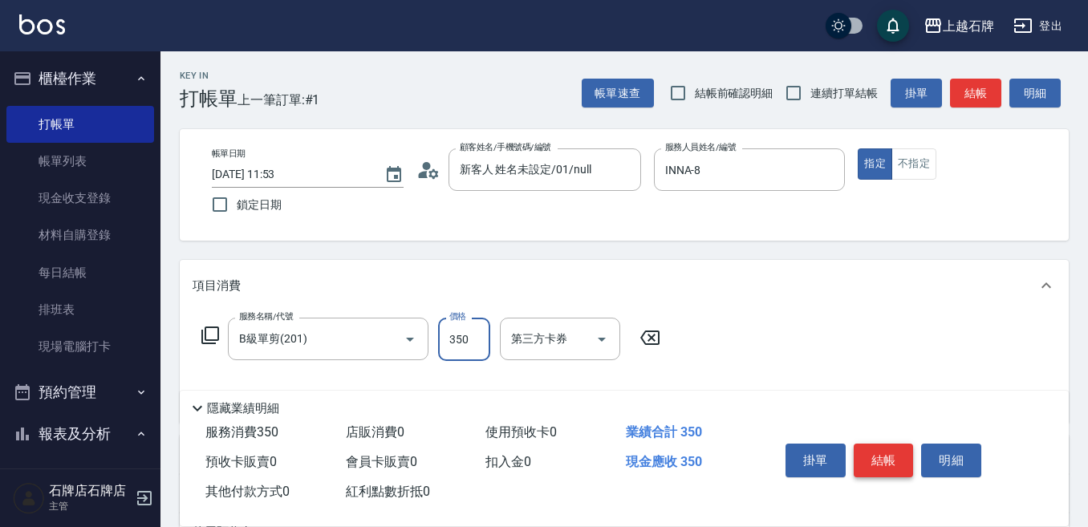
type input "350"
click at [868, 465] on button "結帳" at bounding box center [884, 461] width 60 height 34
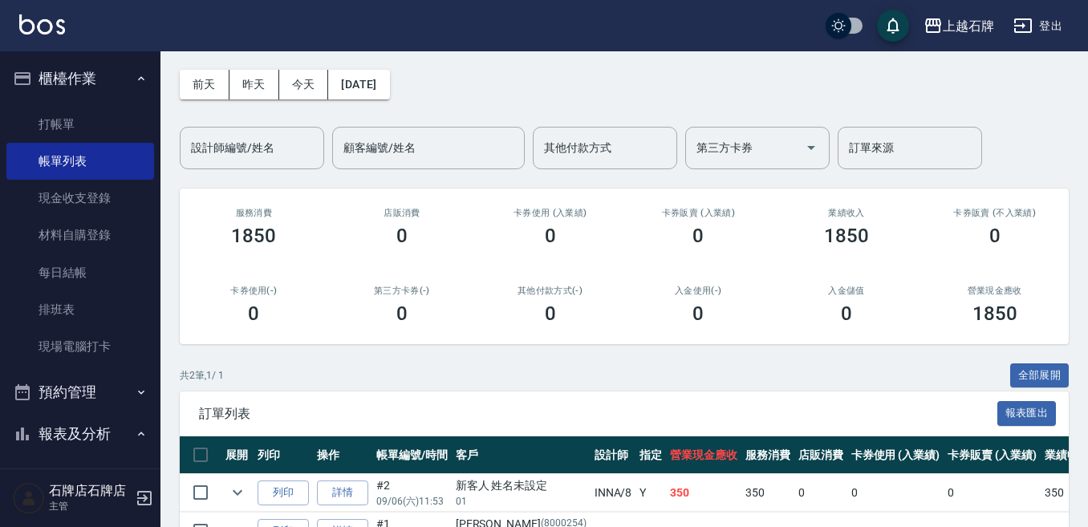
scroll to position [160, 0]
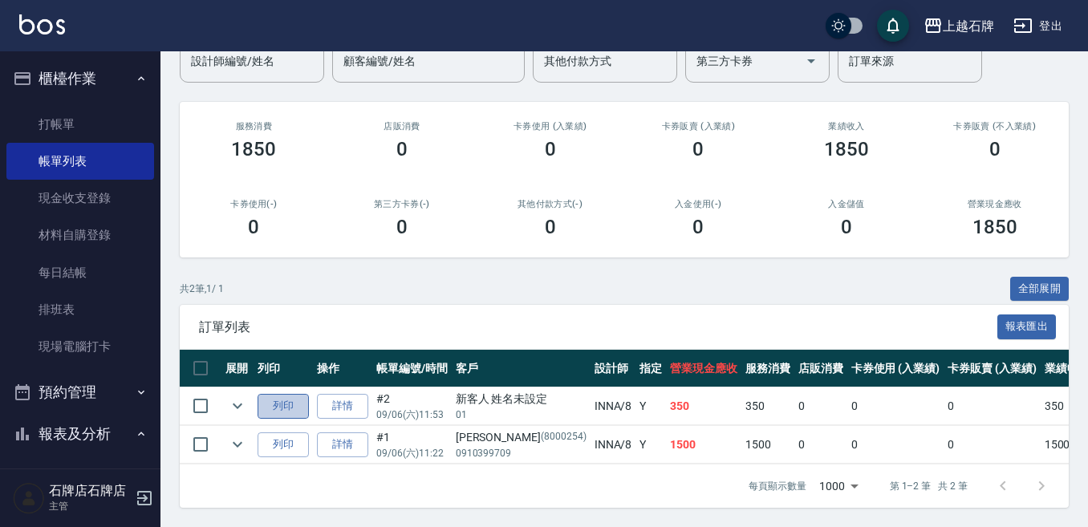
click at [272, 397] on button "列印" at bounding box center [283, 406] width 51 height 25
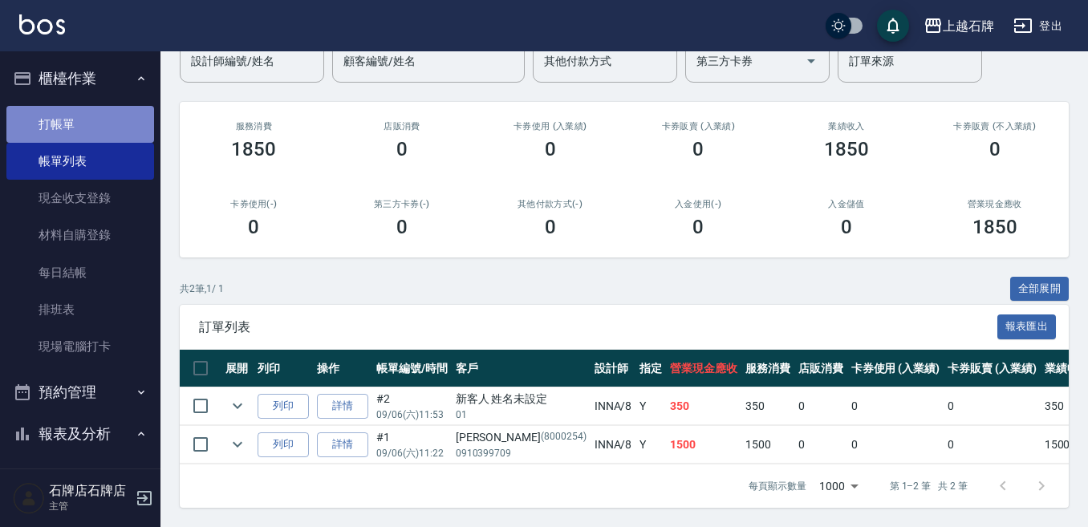
click at [122, 125] on link "打帳單" at bounding box center [80, 124] width 148 height 37
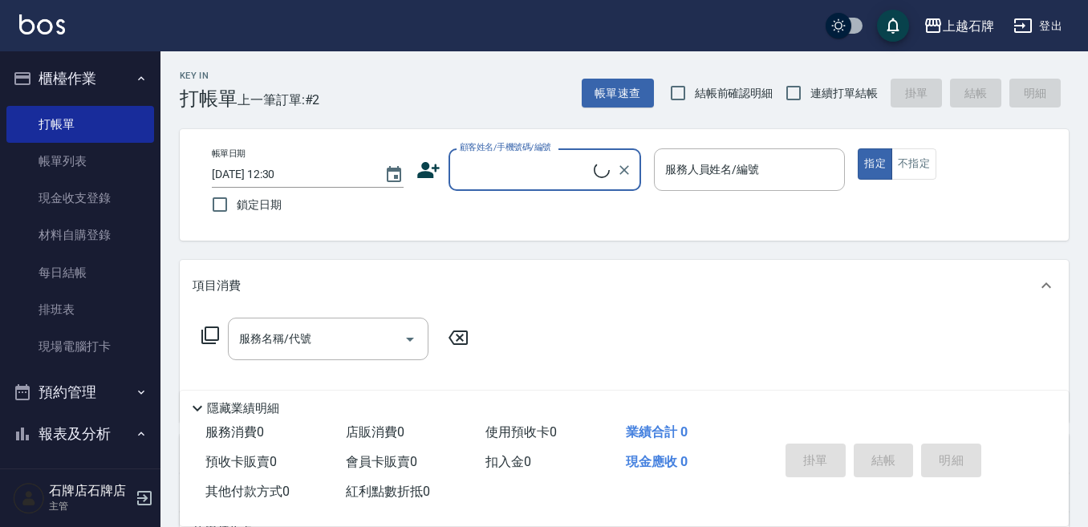
click at [539, 174] on input "顧客姓名/手機號碼/編號" at bounding box center [525, 170] width 138 height 28
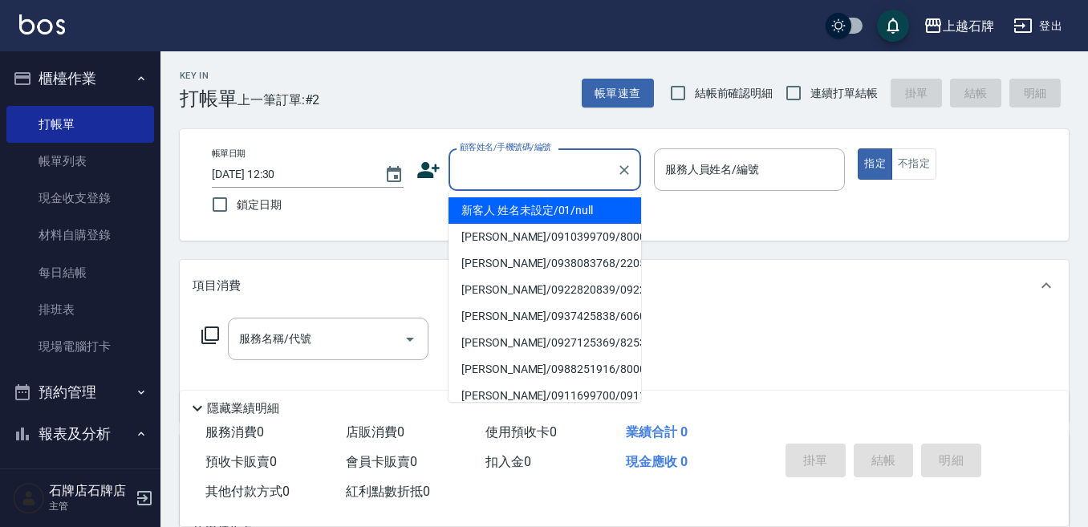
click at [592, 213] on li "新客人 姓名未設定/01/null" at bounding box center [545, 210] width 193 height 26
type input "新客人 姓名未設定/01/null"
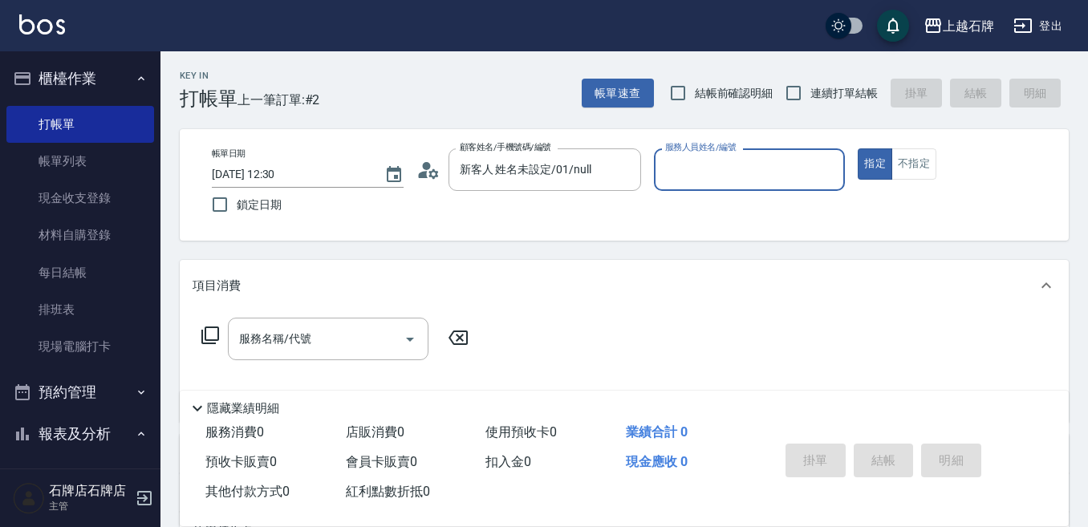
click at [717, 182] on input "服務人員姓名/編號" at bounding box center [749, 170] width 177 height 28
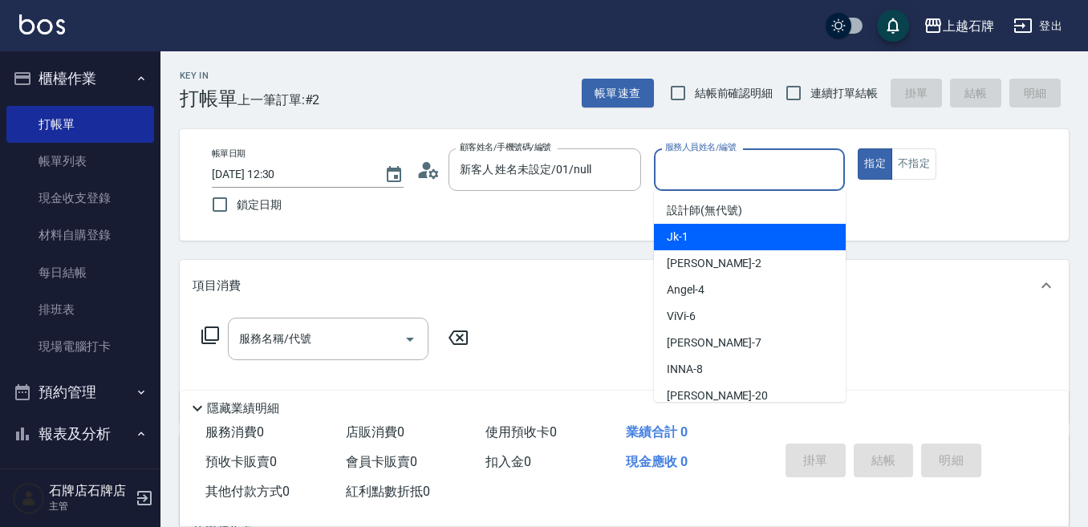
drag, startPoint x: 747, startPoint y: 230, endPoint x: 782, endPoint y: 227, distance: 34.7
click at [750, 230] on div "Jk -1" at bounding box center [750, 237] width 192 height 26
type input "Jk-1"
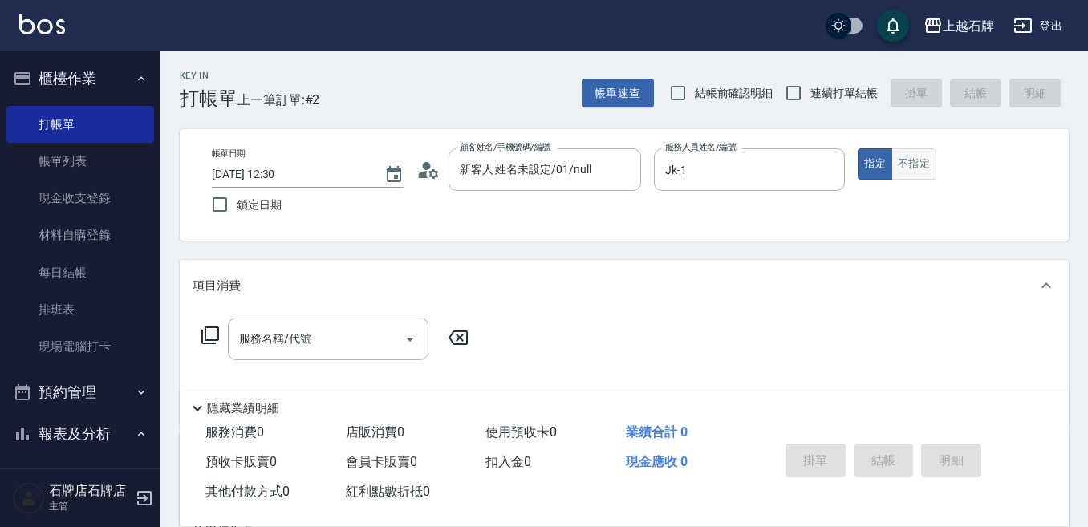
drag, startPoint x: 939, startPoint y: 169, endPoint x: 929, endPoint y: 168, distance: 9.7
click at [931, 169] on div "指定 不指定" at bounding box center [954, 163] width 192 height 31
click at [929, 168] on button "不指定" at bounding box center [914, 163] width 45 height 31
click at [242, 349] on input "服務名稱/代號" at bounding box center [316, 339] width 162 height 28
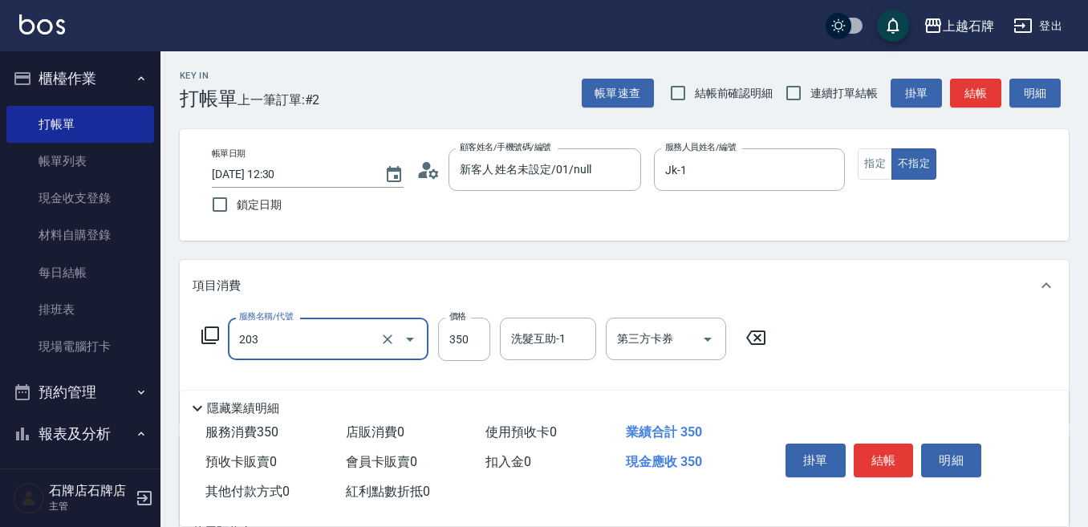
type input "B級洗+剪(203)"
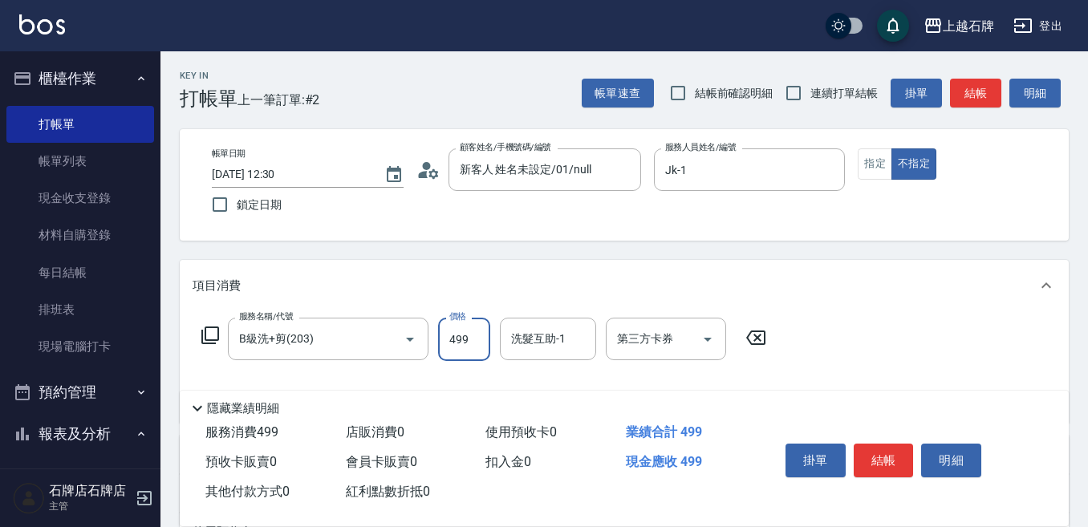
type input "499"
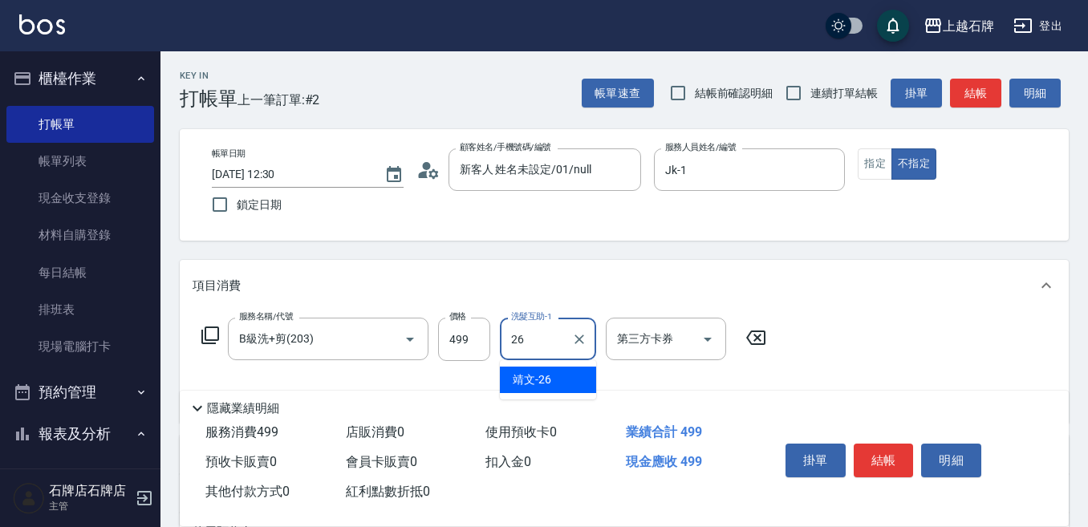
type input "靖文-26"
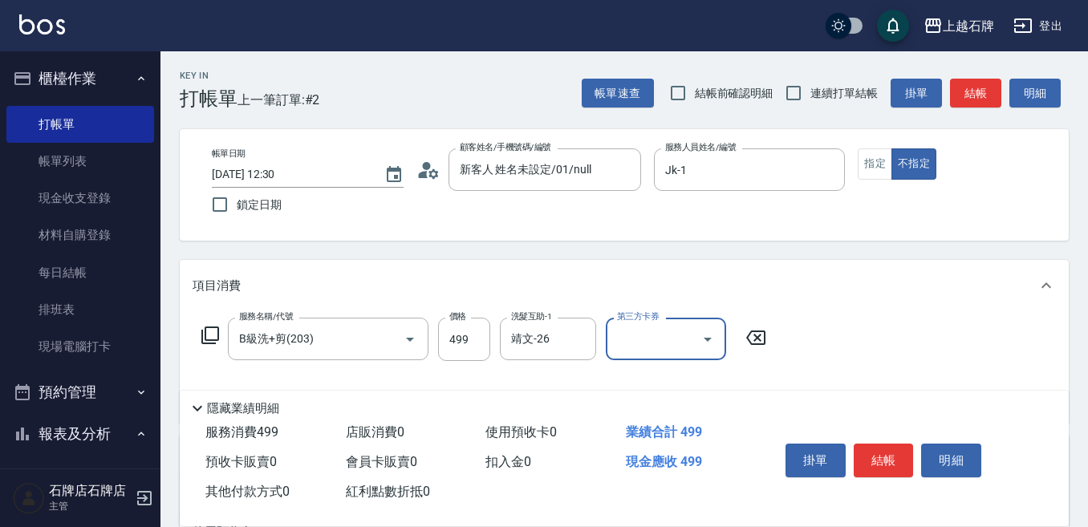
drag, startPoint x: 908, startPoint y: 449, endPoint x: 898, endPoint y: 450, distance: 10.5
click at [905, 449] on button "結帳" at bounding box center [884, 461] width 60 height 34
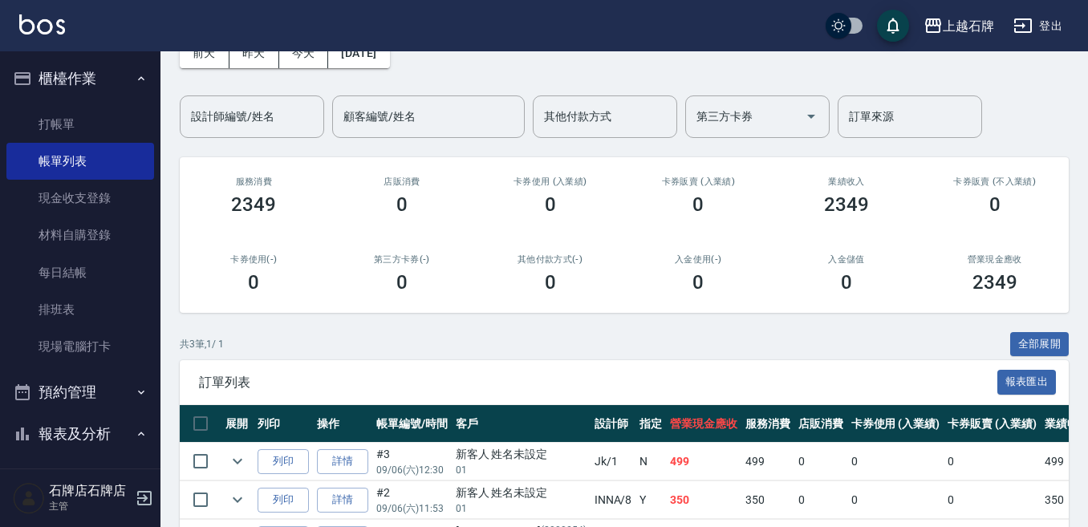
scroll to position [198, 0]
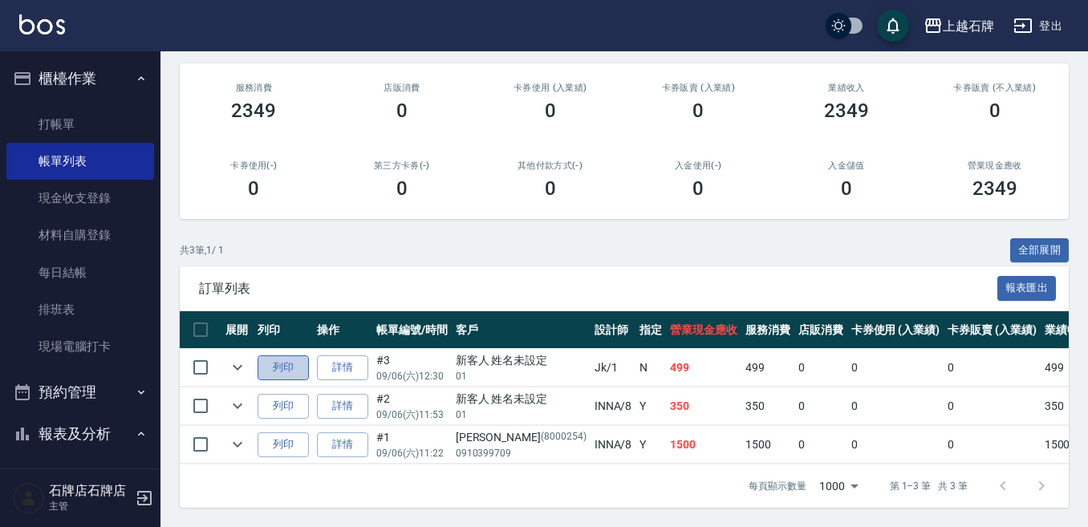
click at [298, 356] on button "列印" at bounding box center [283, 368] width 51 height 25
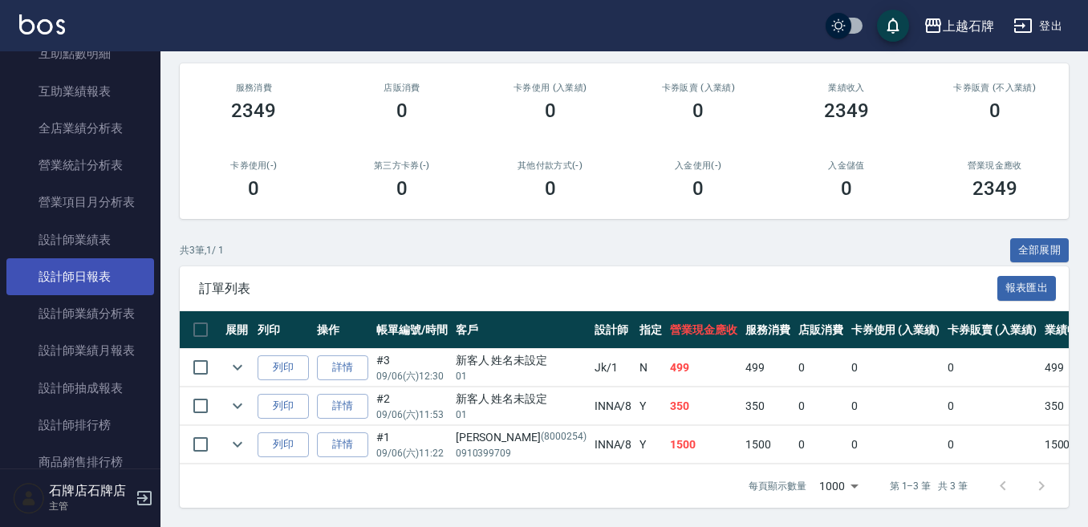
scroll to position [803, 0]
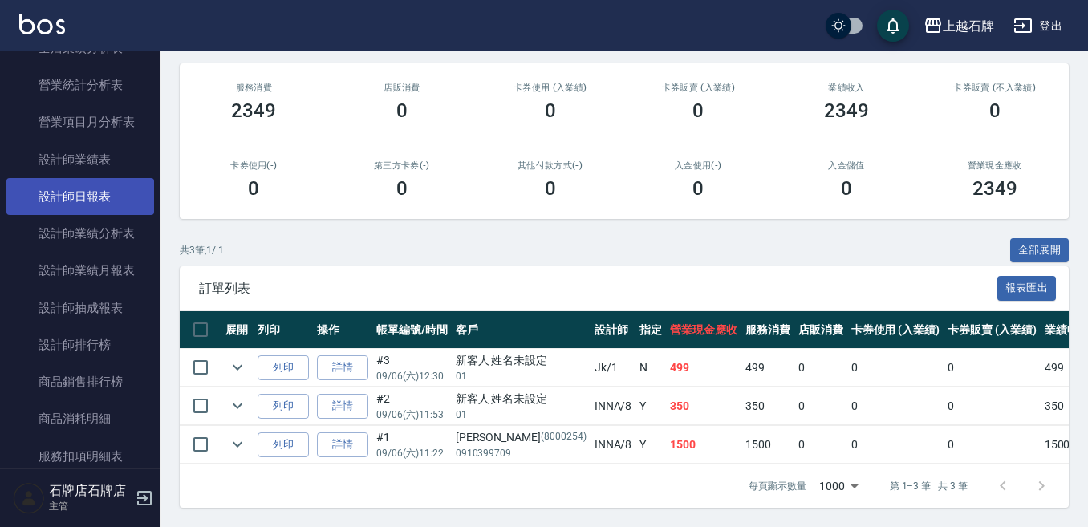
click at [30, 202] on link "設計師日報表" at bounding box center [80, 196] width 148 height 37
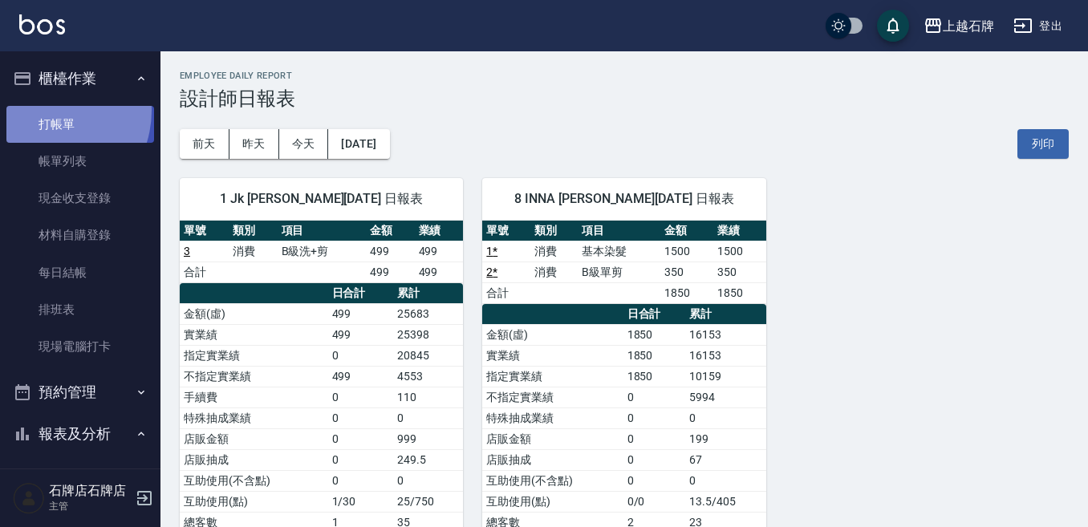
click at [43, 110] on link "打帳單" at bounding box center [80, 124] width 148 height 37
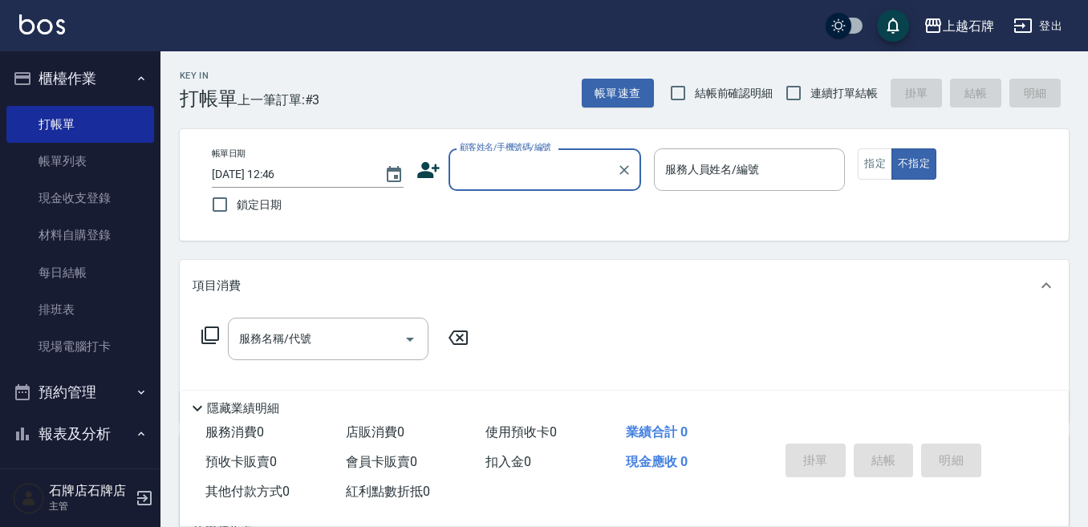
click at [492, 104] on div "Key In 打帳單 上一筆訂單:#3 帳單速查 結帳前確認明細 連續打單結帳 掛單 結帳 明細" at bounding box center [615, 80] width 908 height 59
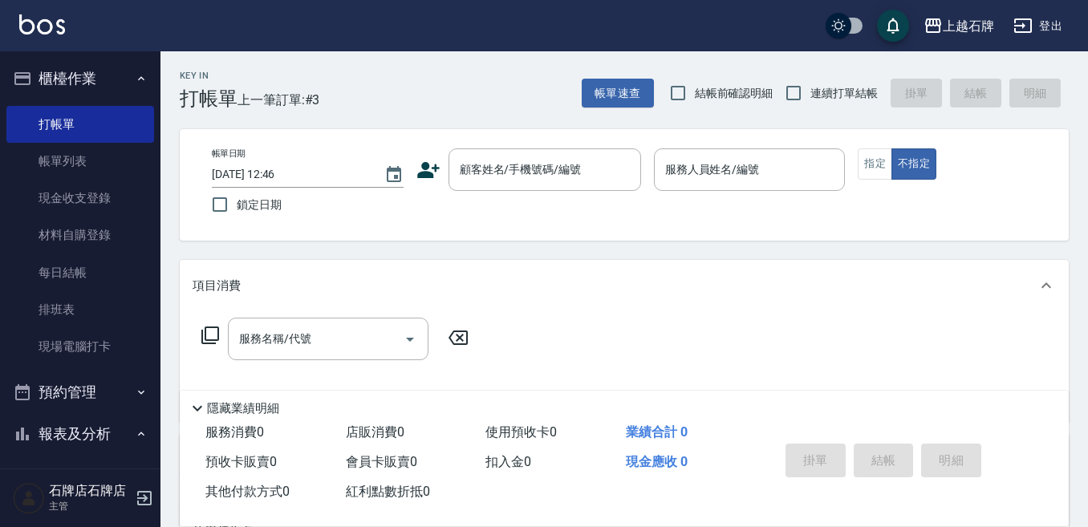
click at [457, 100] on div "Key In 打帳單 上一筆訂單:#3 帳單速查 結帳前確認明細 連續打單結帳 掛單 結帳 明細" at bounding box center [615, 80] width 908 height 59
